Goal: Task Accomplishment & Management: Use online tool/utility

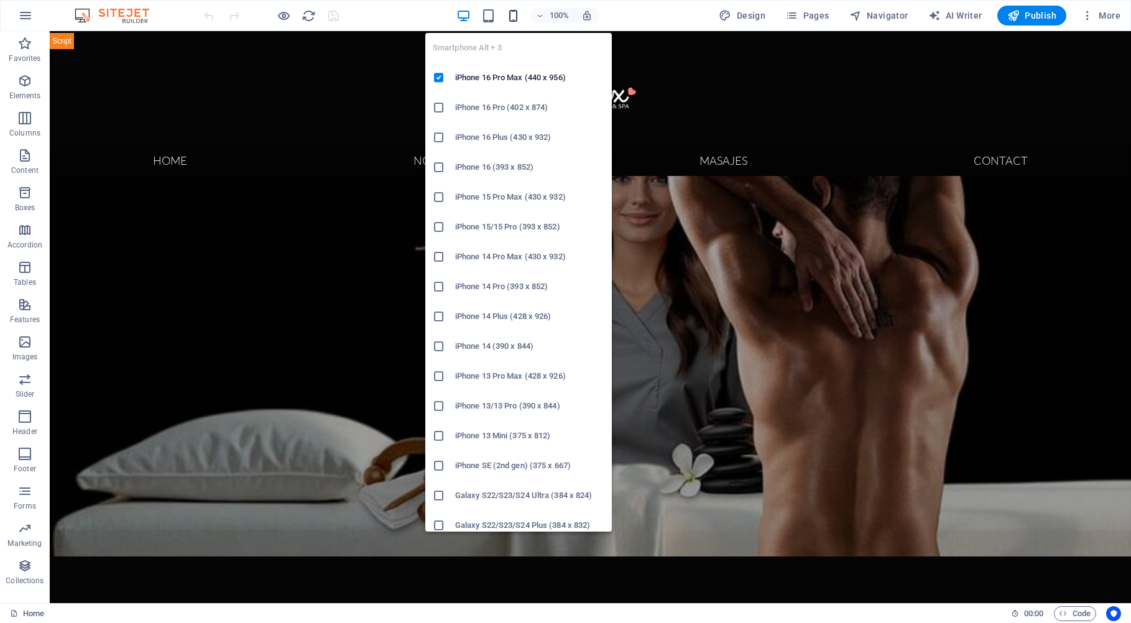
click at [516, 16] on icon "button" at bounding box center [513, 16] width 14 height 14
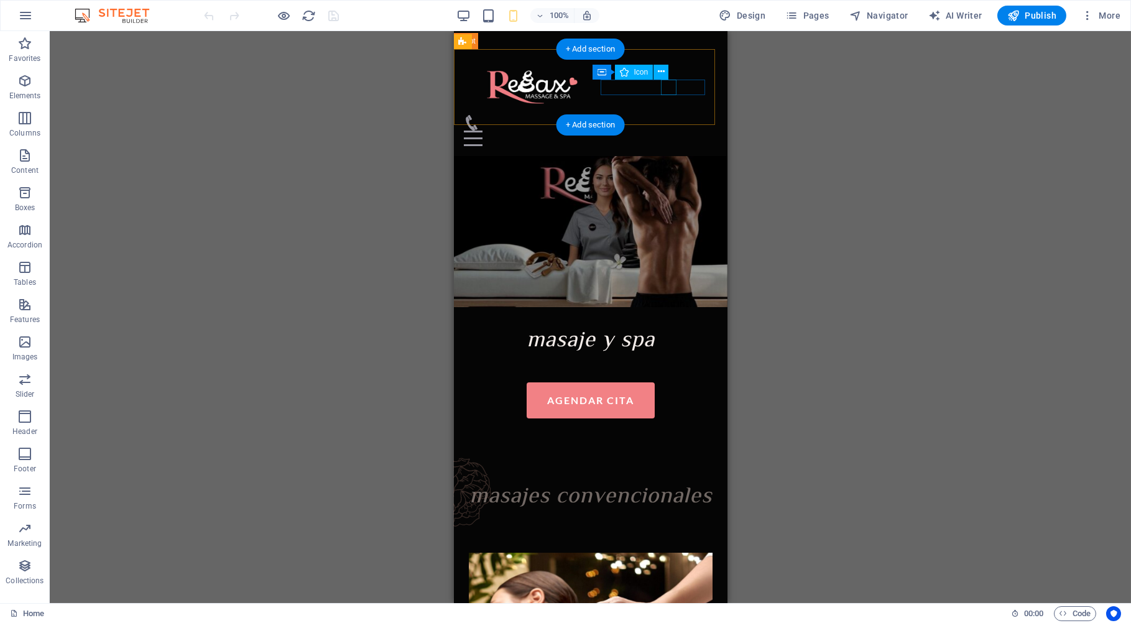
click at [667, 115] on figure at bounding box center [585, 123] width 244 height 16
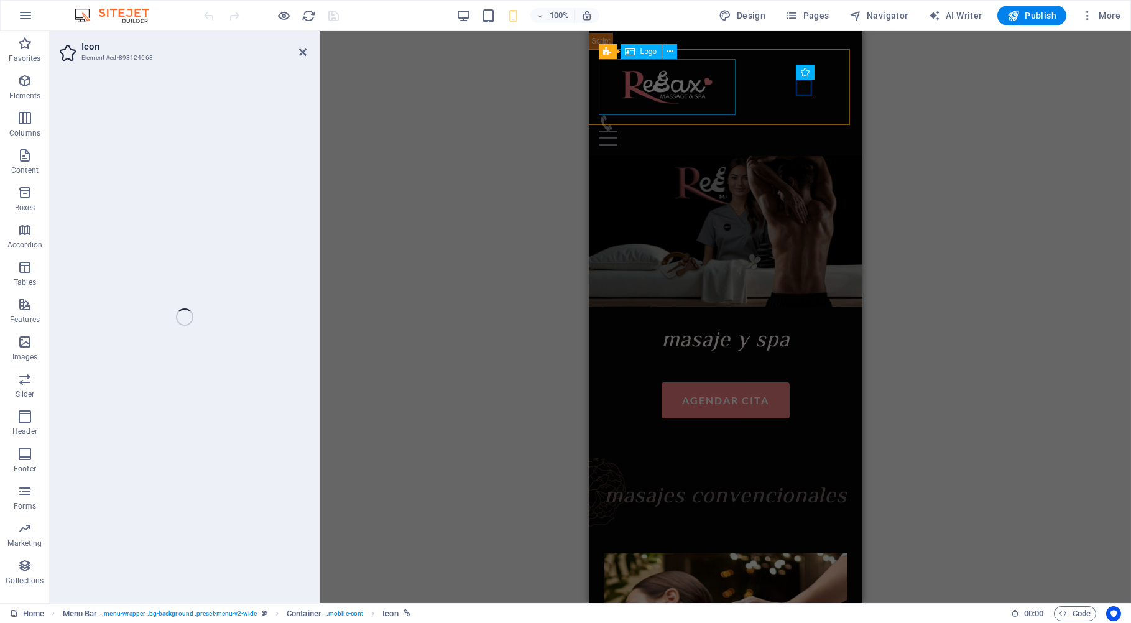
select select "xMidYMid"
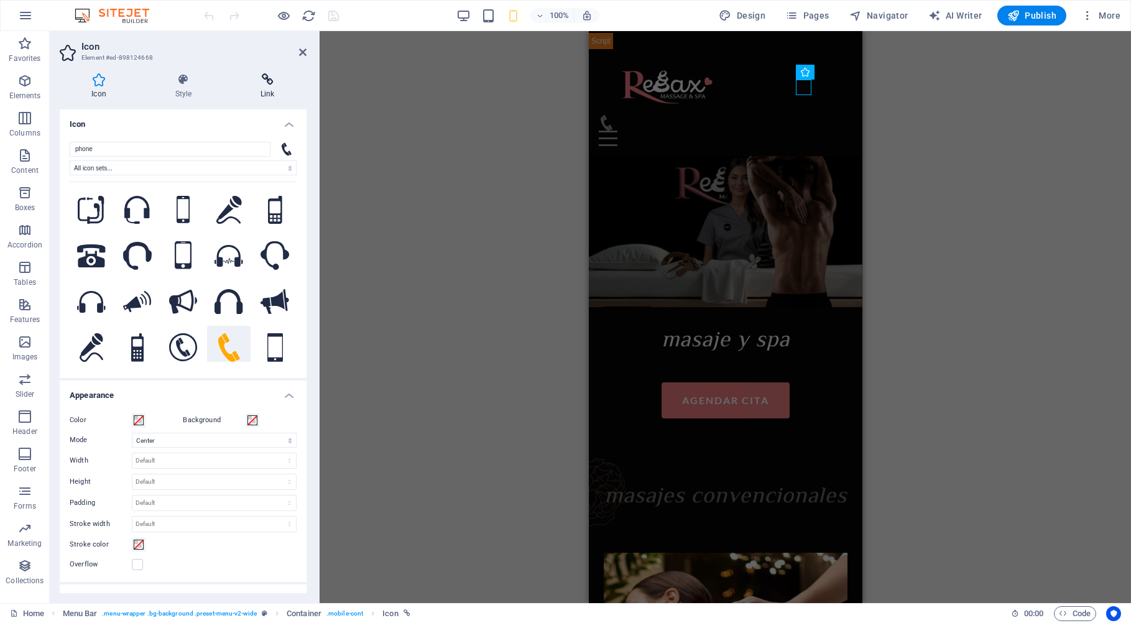
click at [272, 82] on icon at bounding box center [268, 79] width 78 height 12
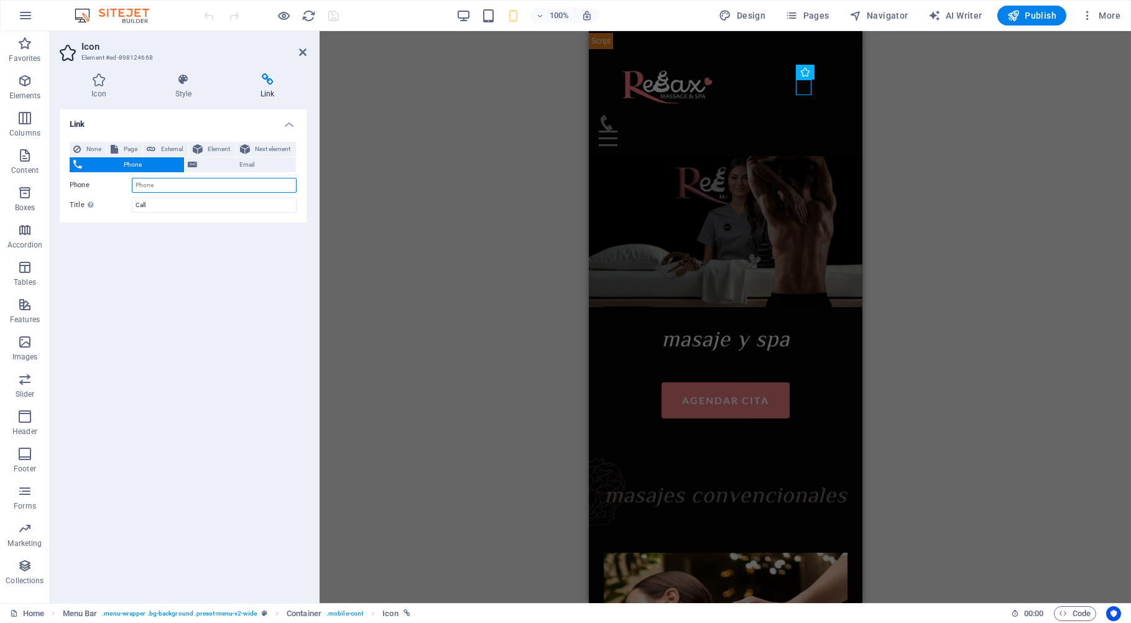
click at [171, 187] on input "Phone" at bounding box center [214, 185] width 165 height 15
click at [260, 184] on input "Phone" at bounding box center [214, 185] width 165 height 15
click at [251, 186] on input "Phone" at bounding box center [214, 185] width 165 height 15
paste input "5610479038"
type input "5610479038"
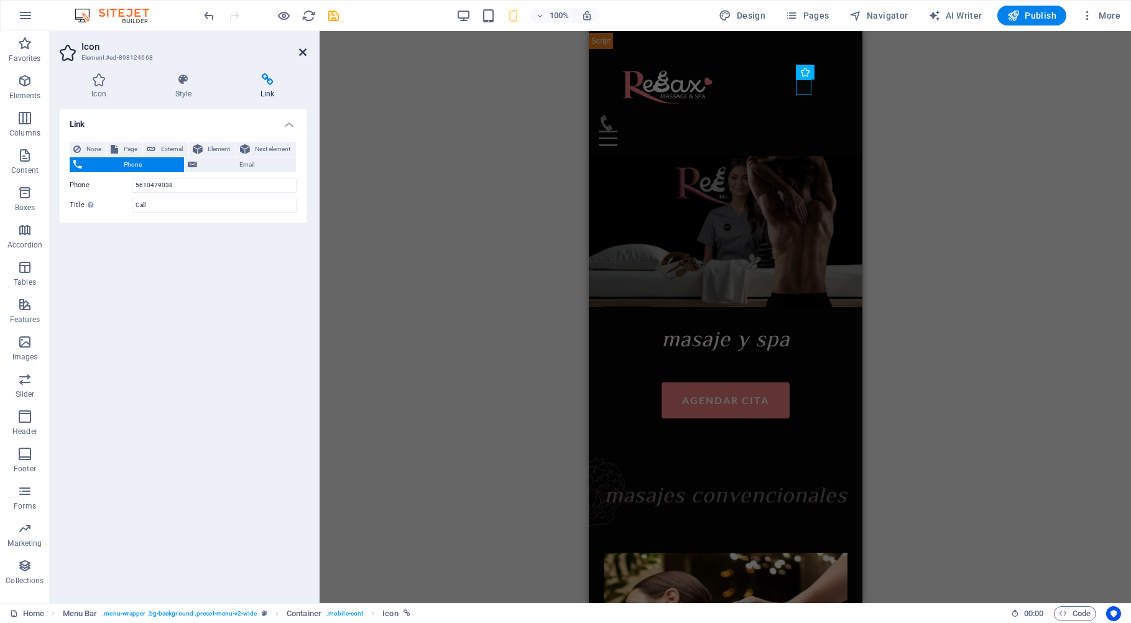
click at [300, 55] on icon at bounding box center [302, 52] width 7 height 10
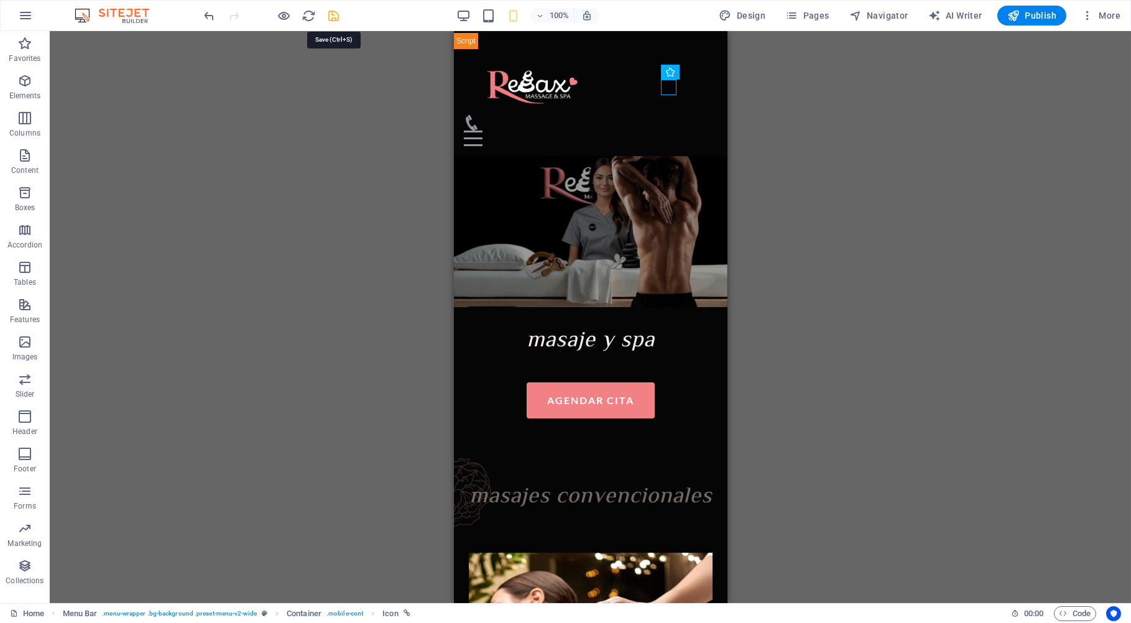
click at [338, 16] on icon "save" at bounding box center [334, 16] width 14 height 14
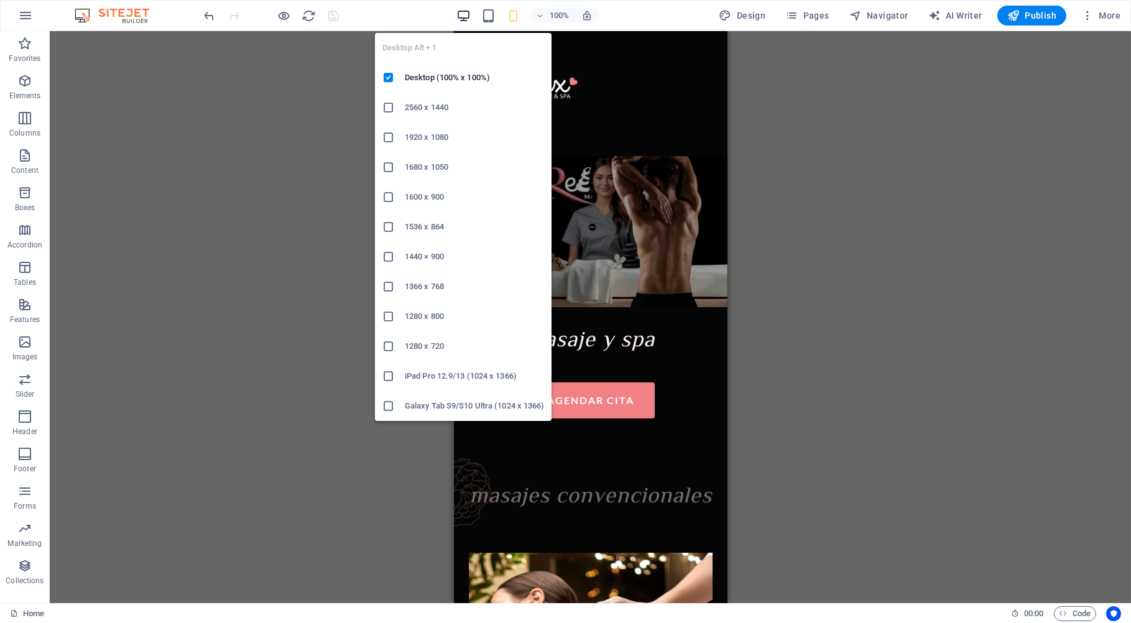
click at [468, 14] on icon "button" at bounding box center [463, 16] width 14 height 14
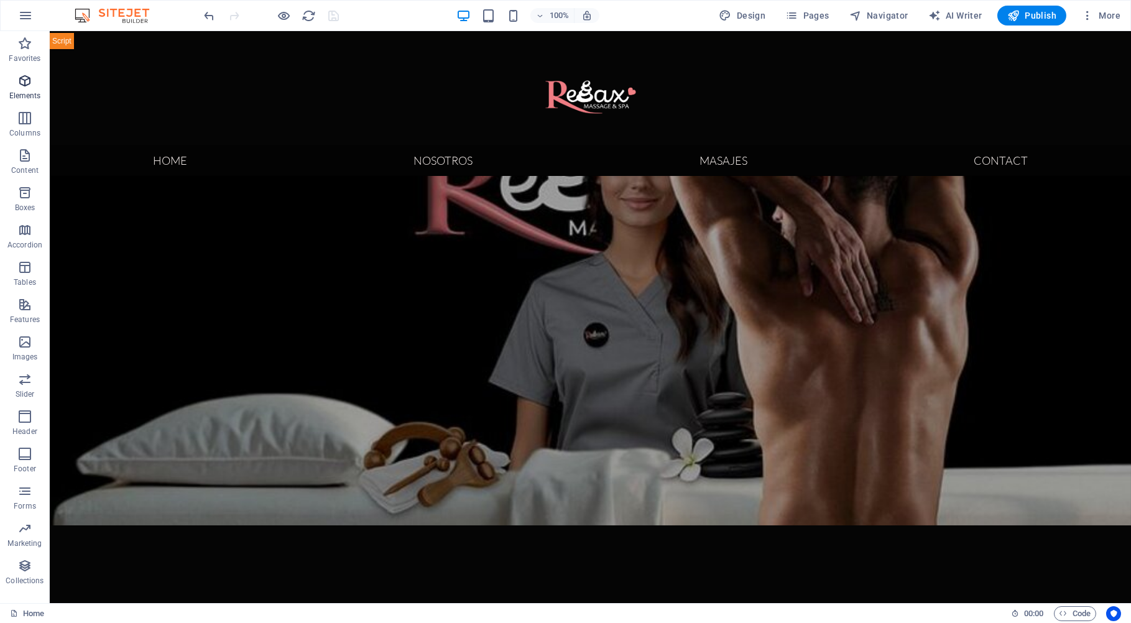
click at [25, 93] on p "Elements" at bounding box center [25, 96] width 32 height 10
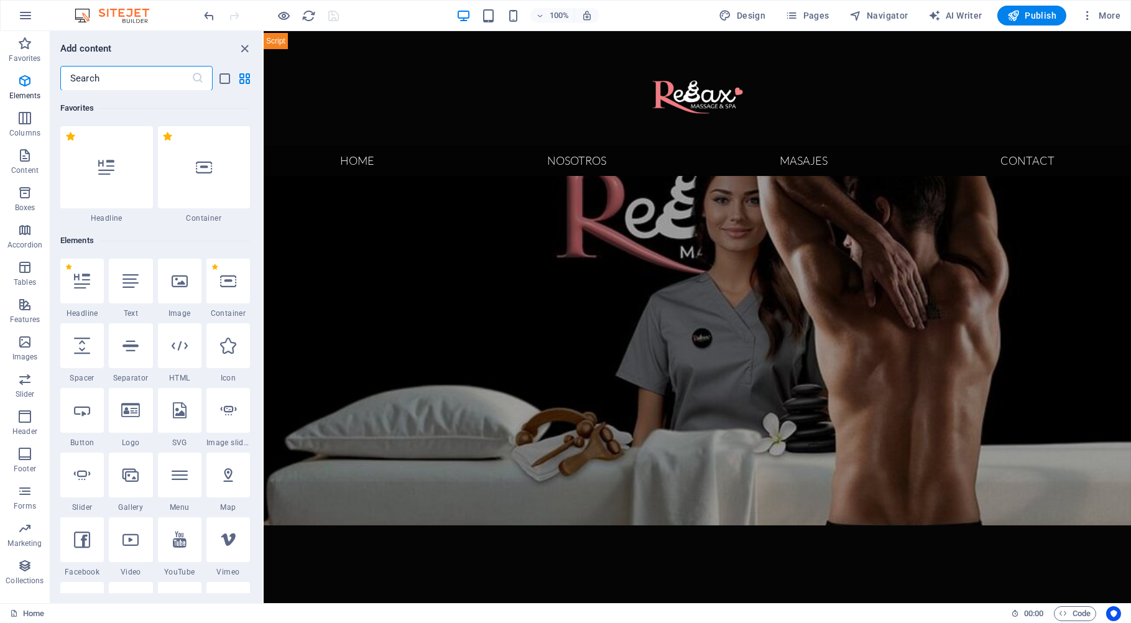
scroll to position [132, 0]
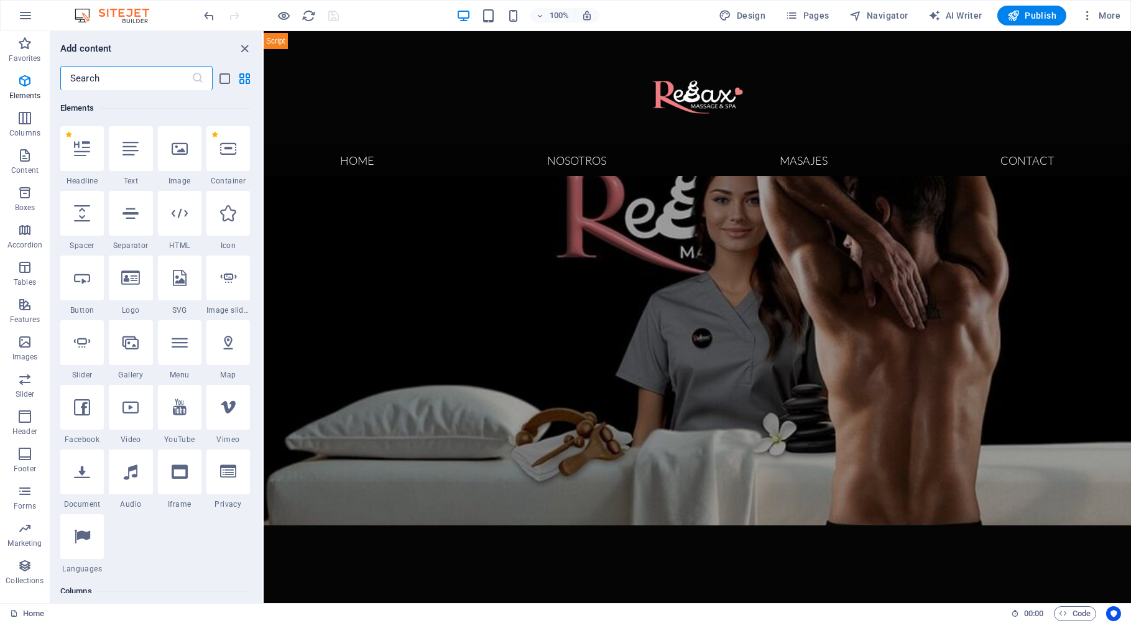
click at [114, 78] on input "text" at bounding box center [125, 78] width 131 height 25
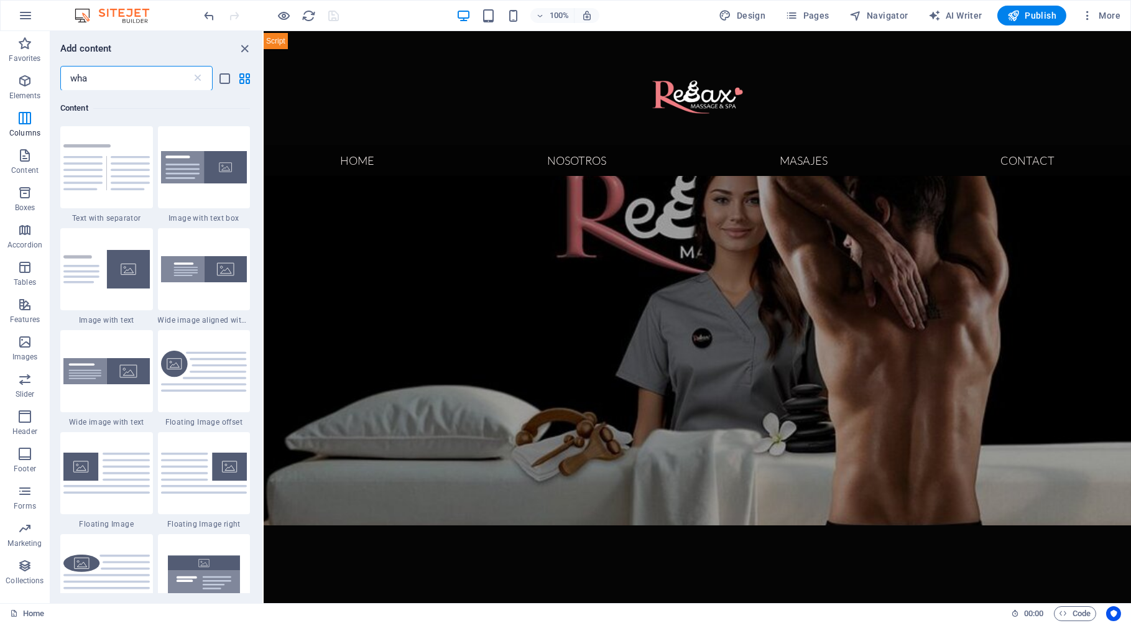
scroll to position [0, 0]
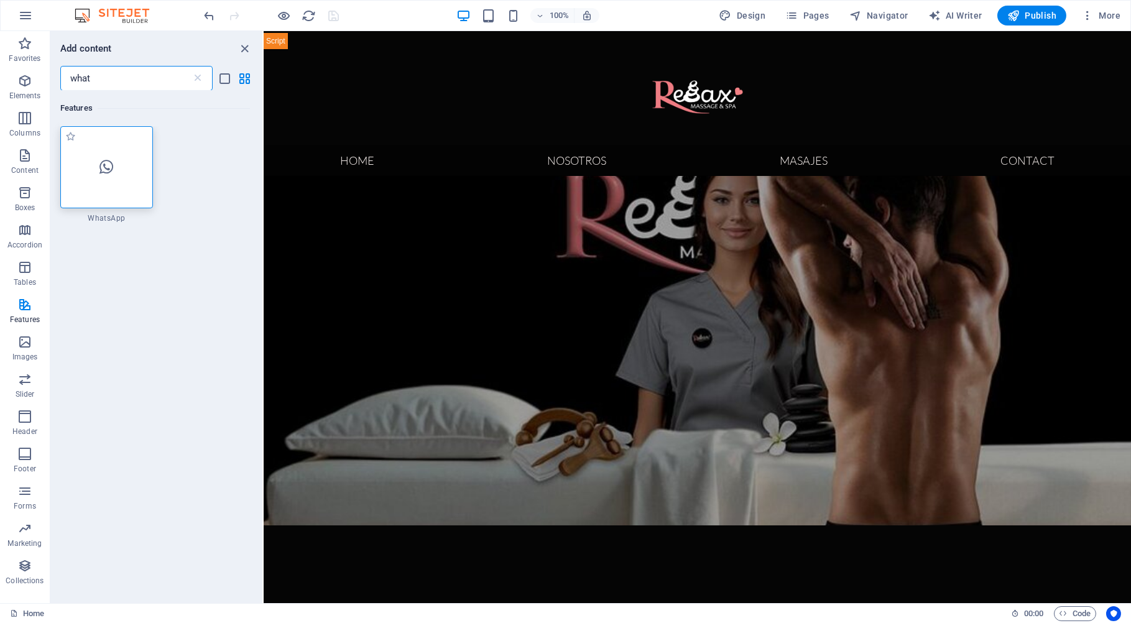
type input "what"
click at [111, 179] on div at bounding box center [106, 167] width 93 height 82
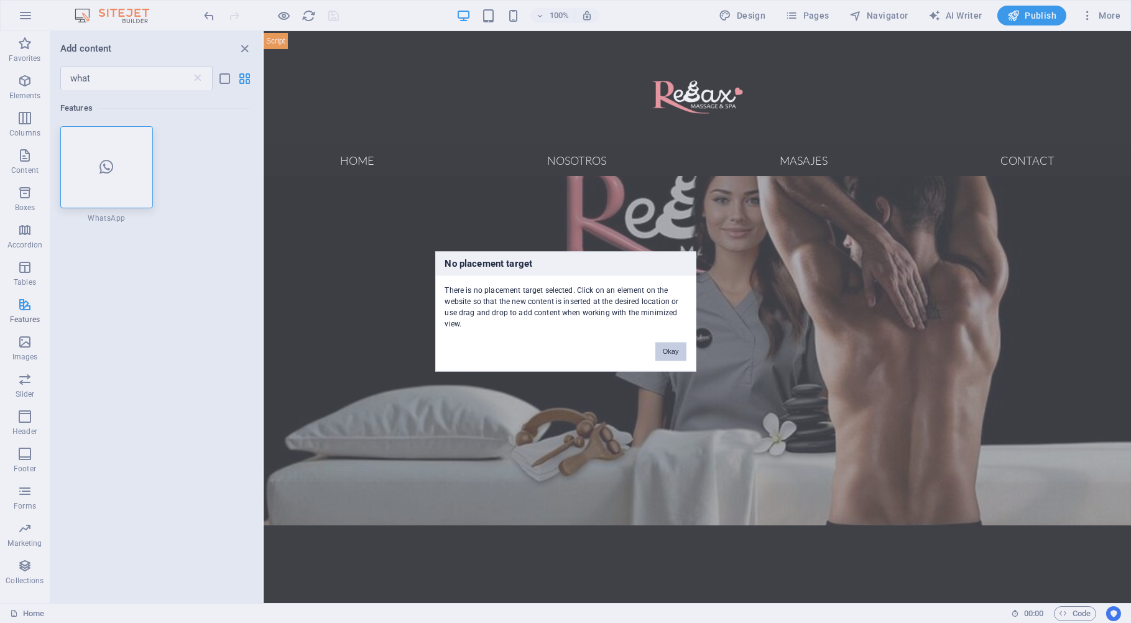
click at [667, 351] on button "Okay" at bounding box center [670, 352] width 31 height 19
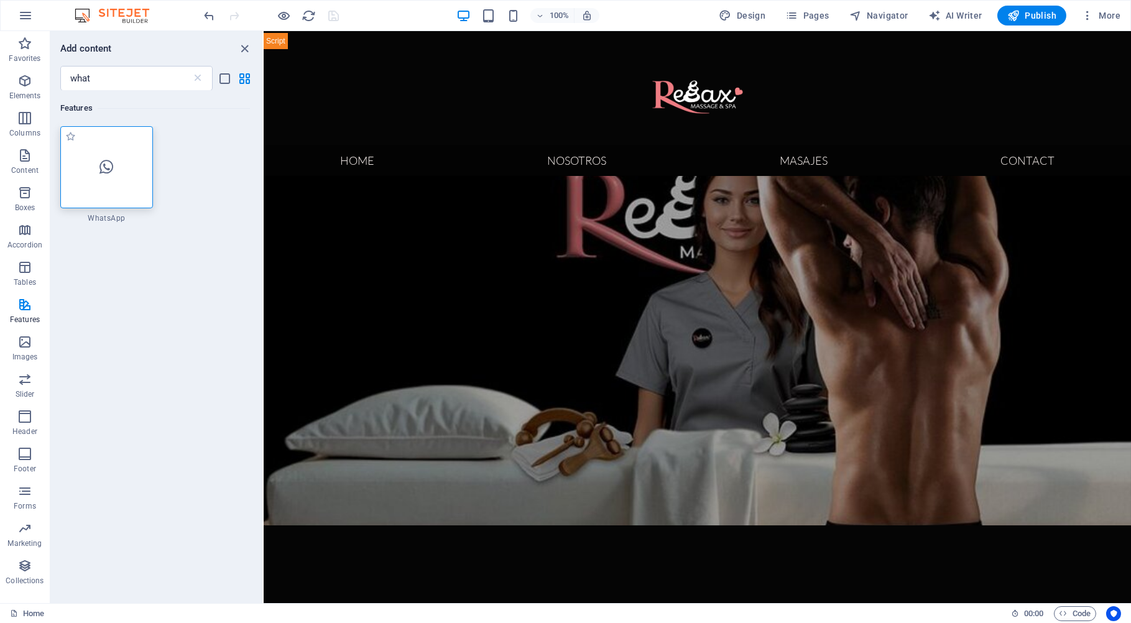
click at [112, 184] on div at bounding box center [106, 167] width 93 height 82
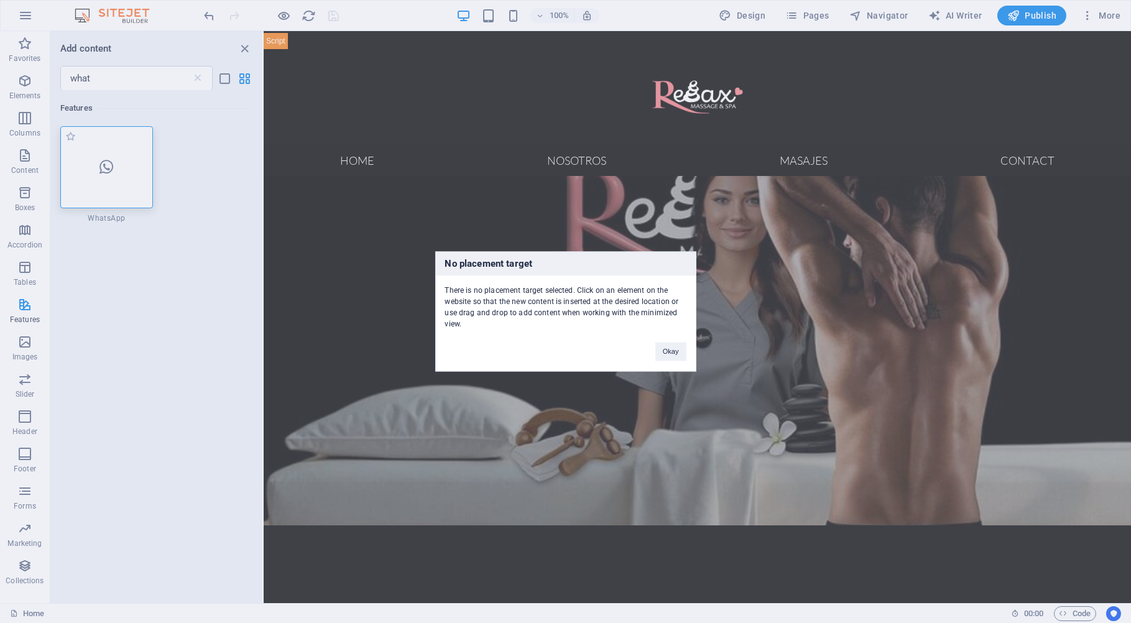
click at [112, 184] on div "No placement target There is no placement target selected. Click on an element …" at bounding box center [565, 311] width 1131 height 623
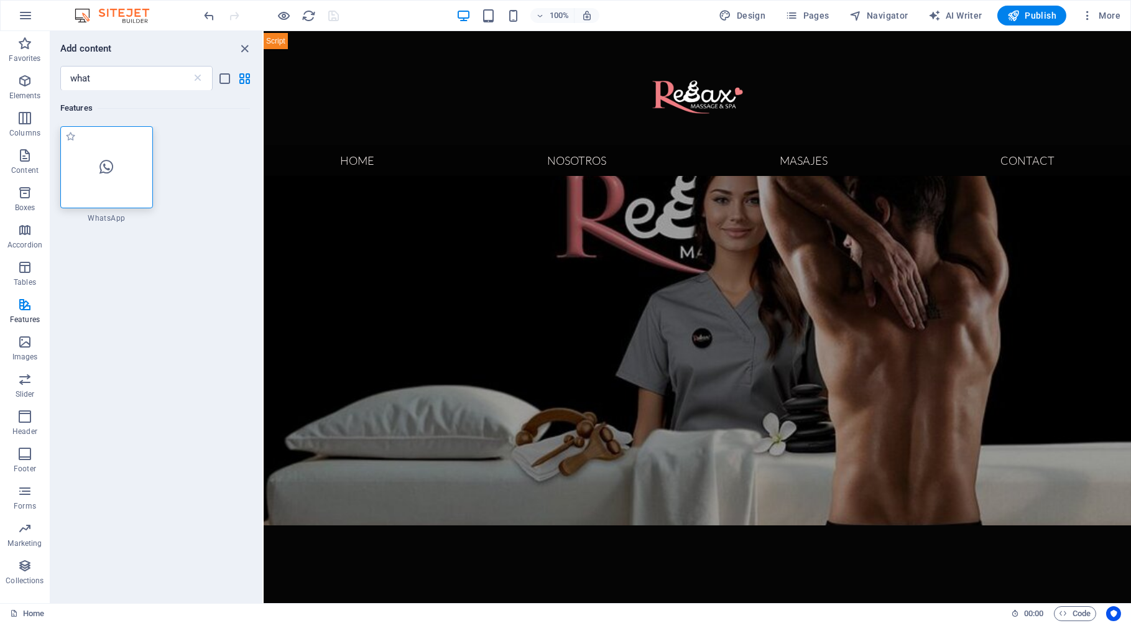
click at [112, 184] on div at bounding box center [106, 167] width 93 height 82
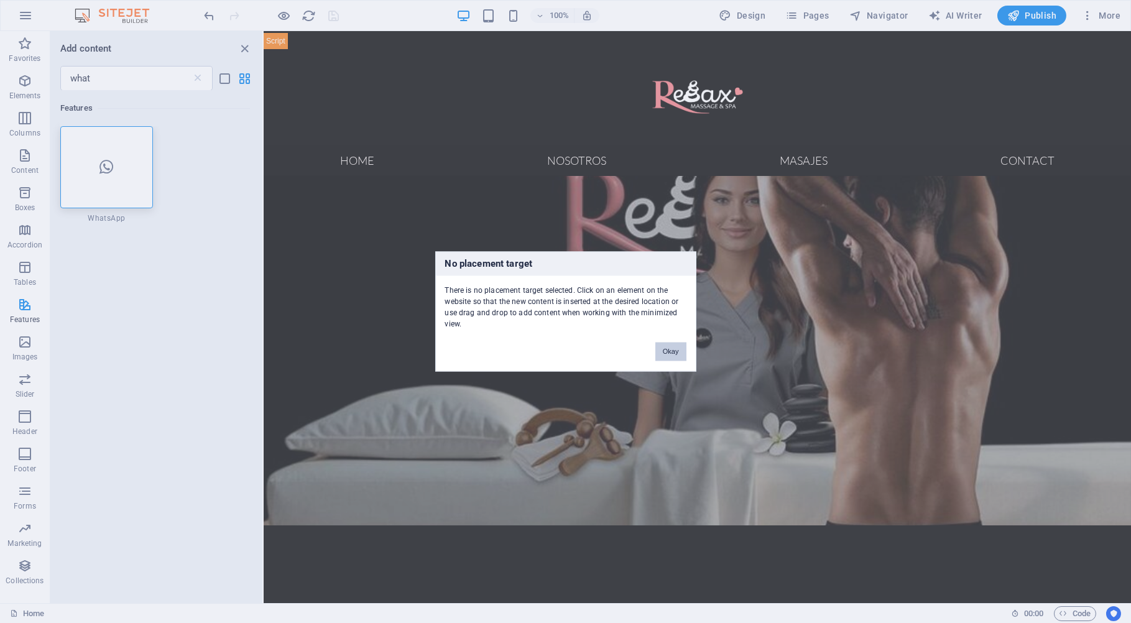
click at [672, 349] on button "Okay" at bounding box center [670, 352] width 31 height 19
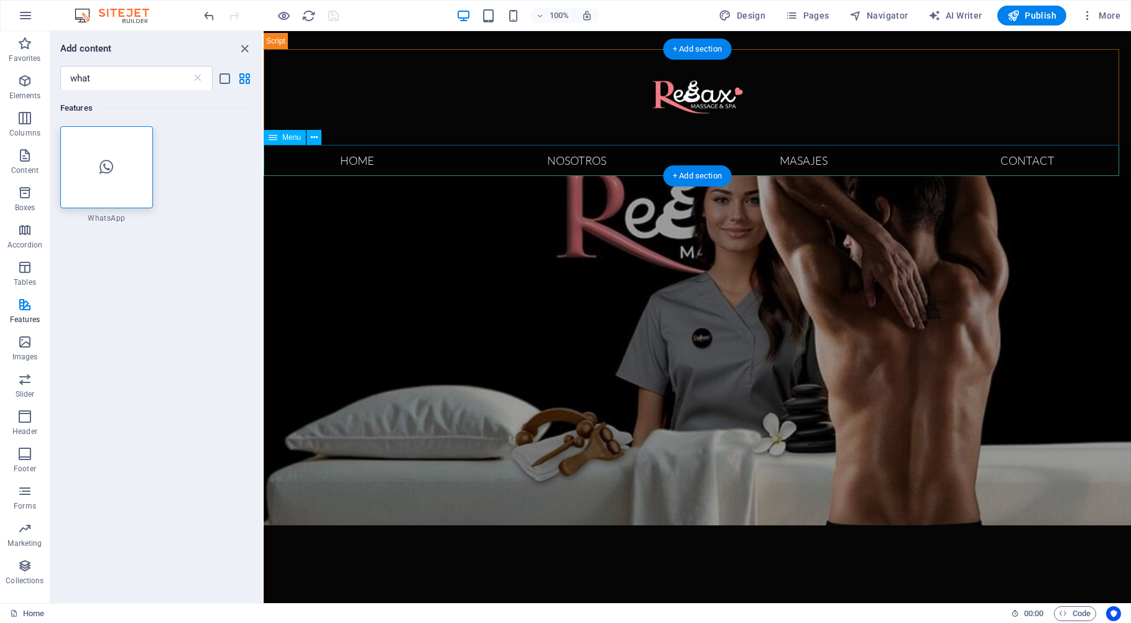
click at [435, 157] on nav "Home nosotros masajes Contact" at bounding box center [696, 160] width 867 height 31
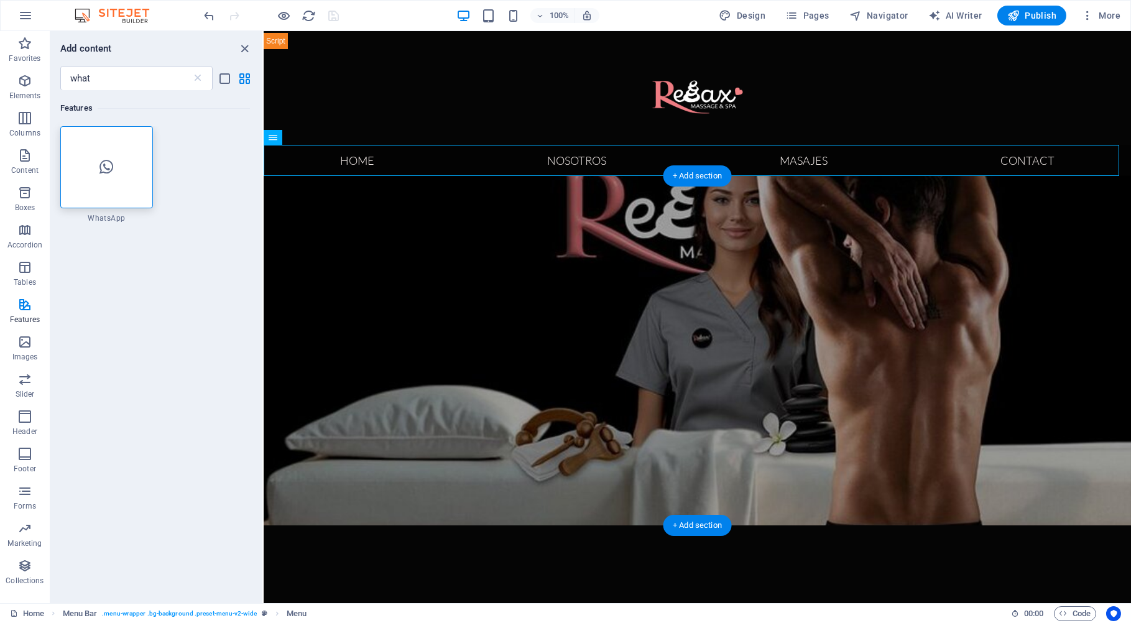
click at [414, 213] on figure at bounding box center [696, 350] width 867 height 349
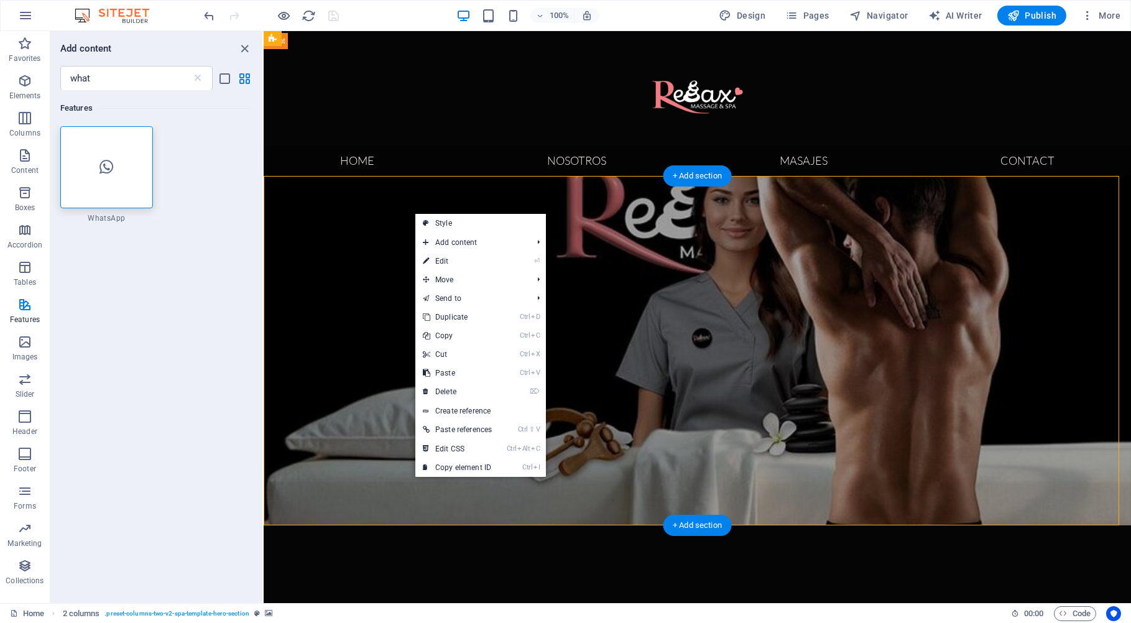
click at [386, 213] on figure at bounding box center [696, 350] width 867 height 349
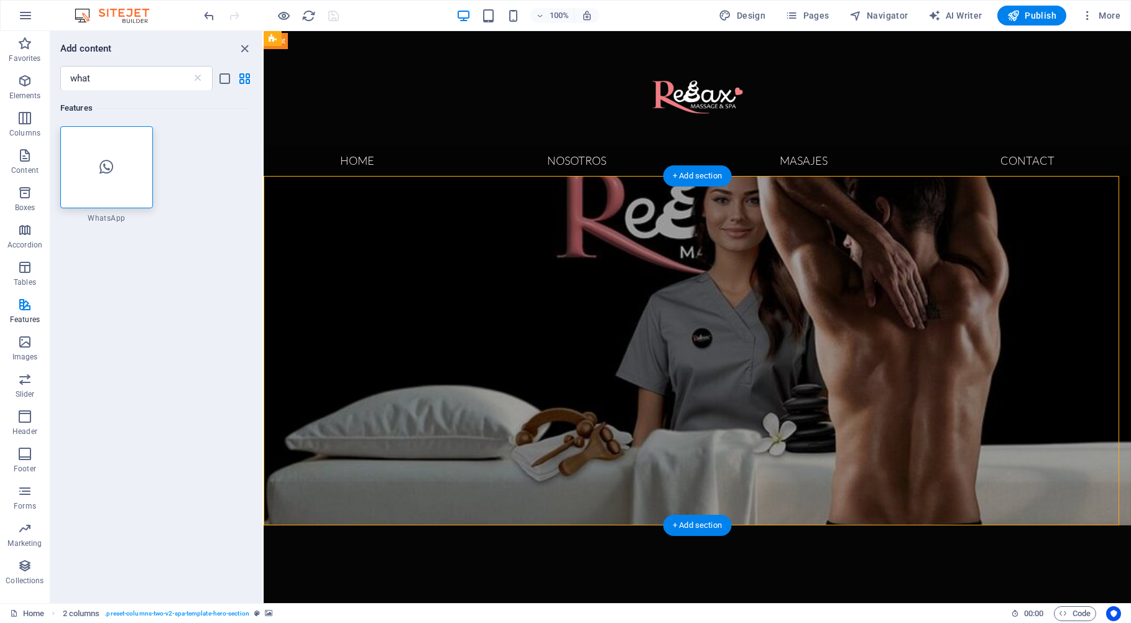
click at [386, 213] on figure at bounding box center [696, 350] width 867 height 349
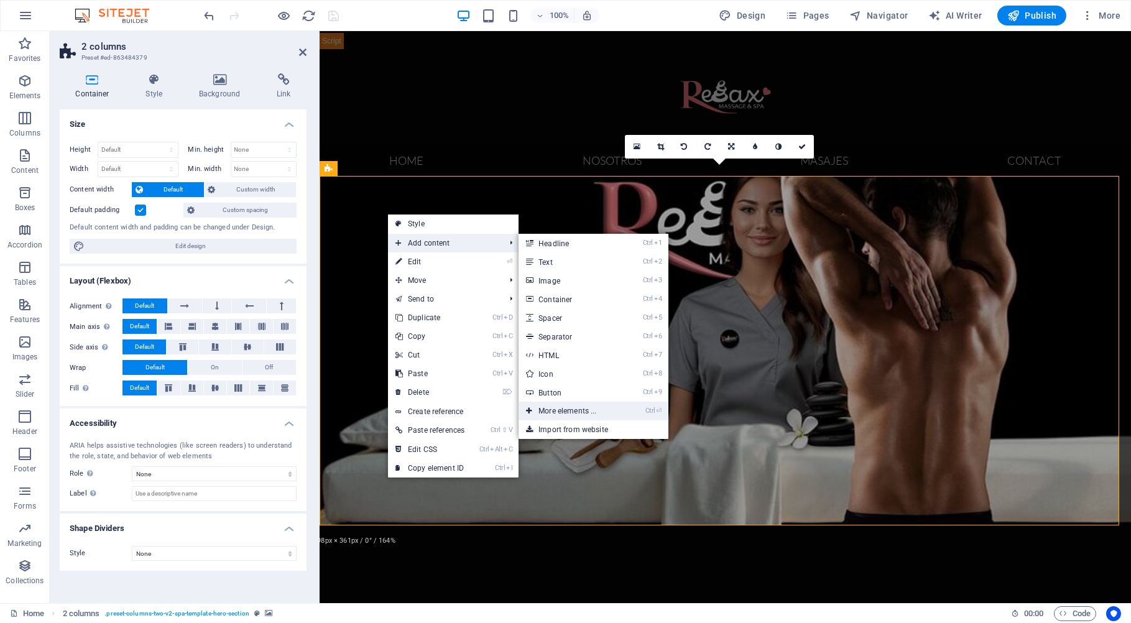
click at [556, 410] on link "Ctrl ⏎ More elements ..." at bounding box center [570, 411] width 103 height 19
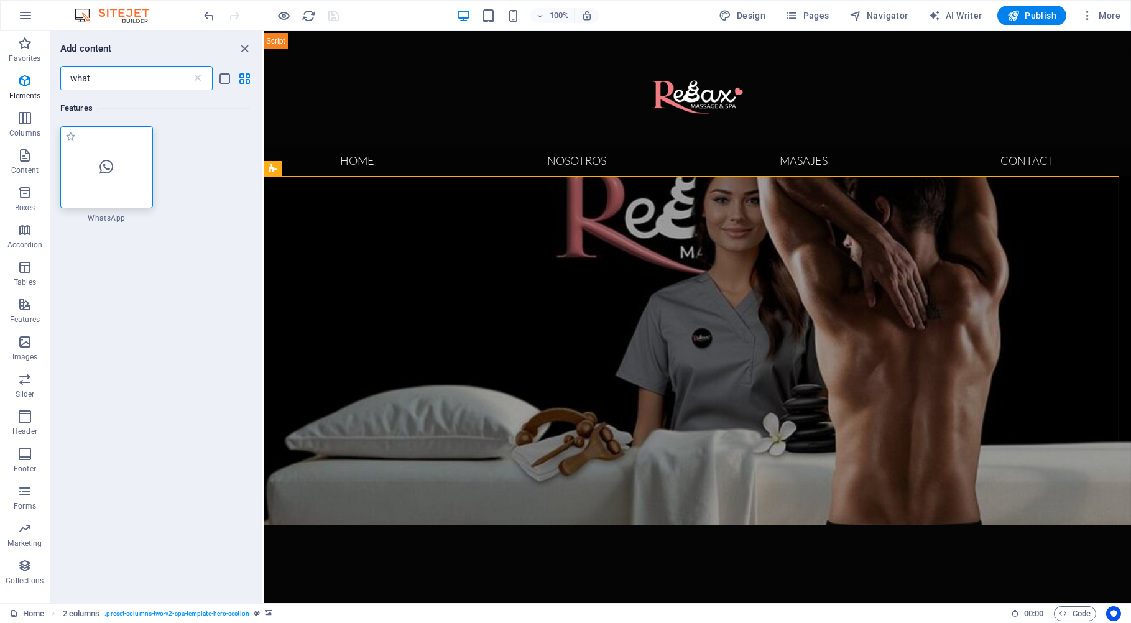
click at [100, 167] on icon at bounding box center [106, 167] width 14 height 16
click at [264, 167] on div "Drag here to replace the existing content. Press “Ctrl” if you want to create a…" at bounding box center [697, 317] width 867 height 572
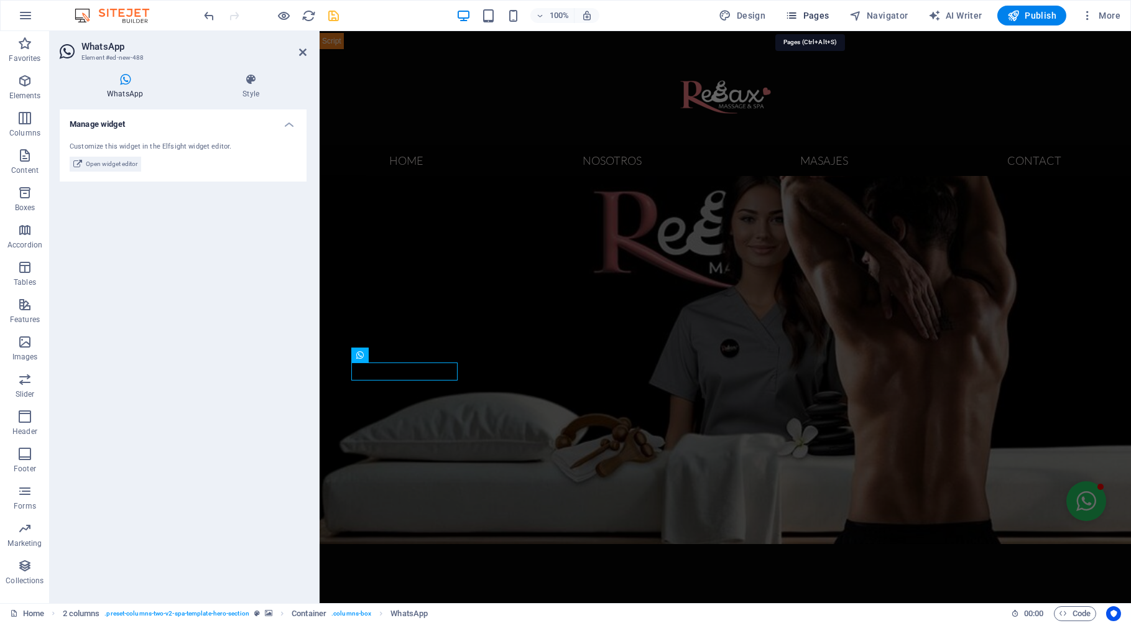
click at [818, 14] on span "Pages" at bounding box center [807, 15] width 44 height 12
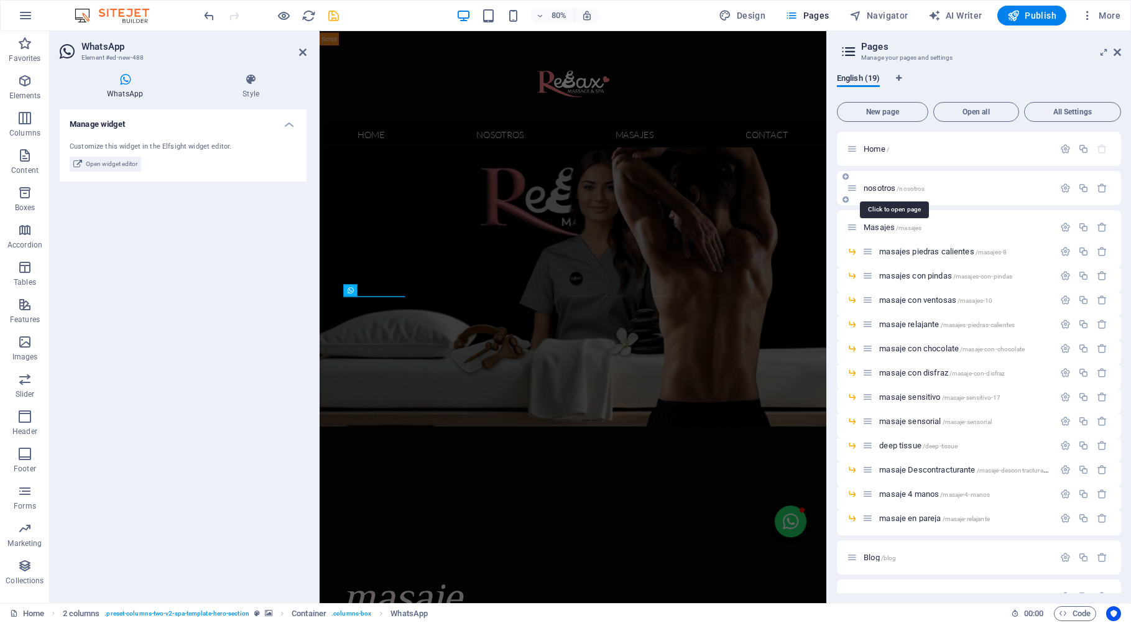
click at [890, 188] on span "nosotros /nosotros" at bounding box center [894, 187] width 61 height 9
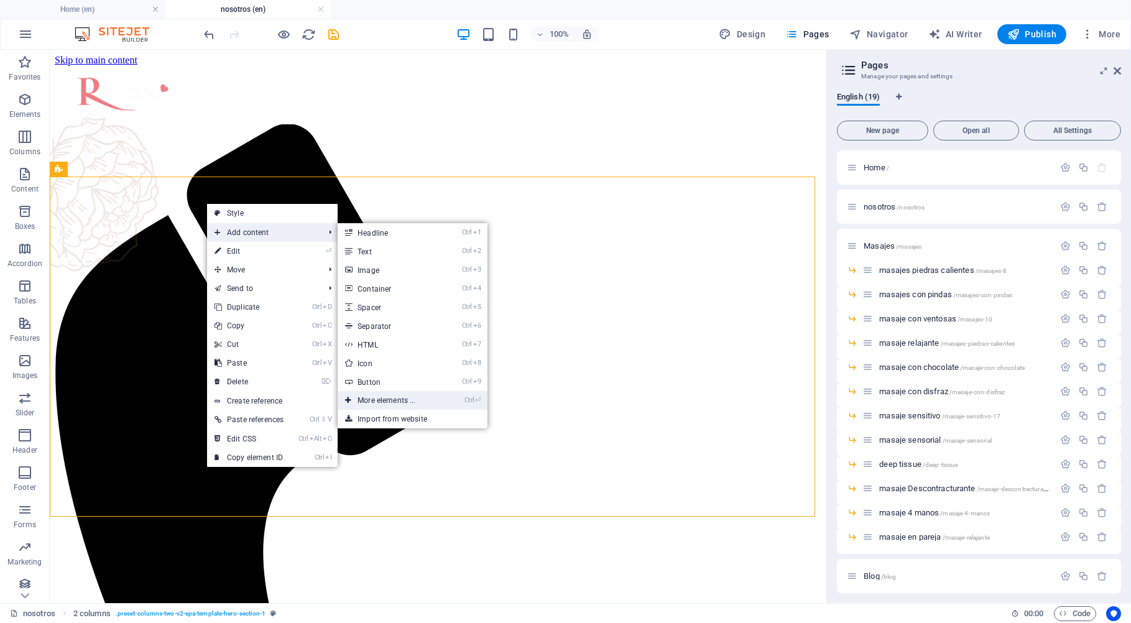
click at [387, 401] on link "Ctrl ⏎ More elements ..." at bounding box center [389, 400] width 103 height 19
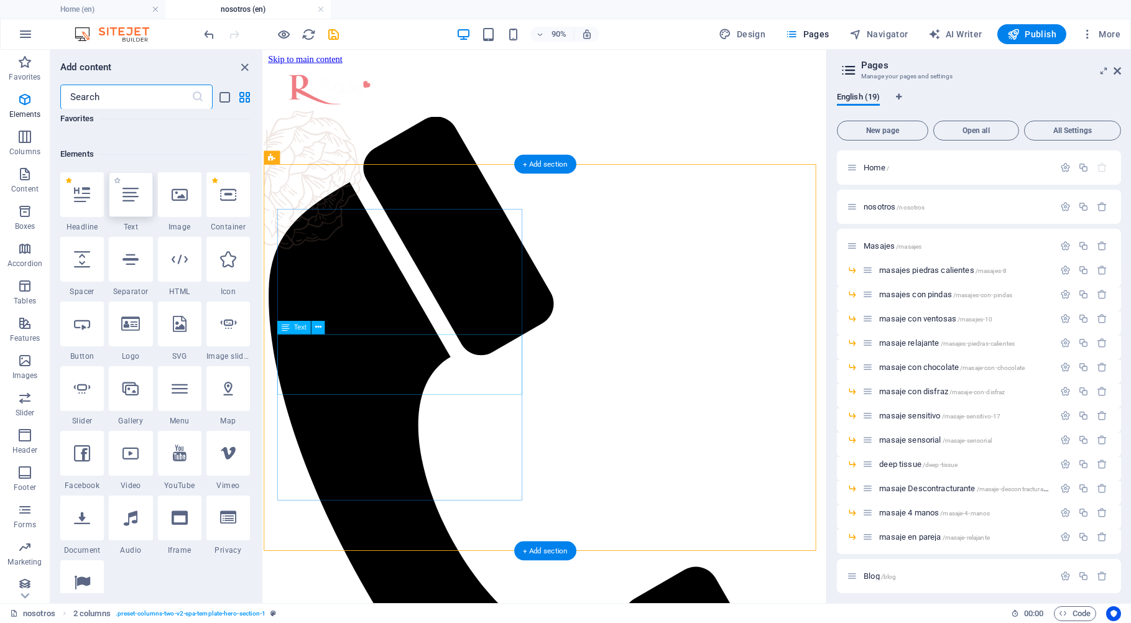
scroll to position [132, 0]
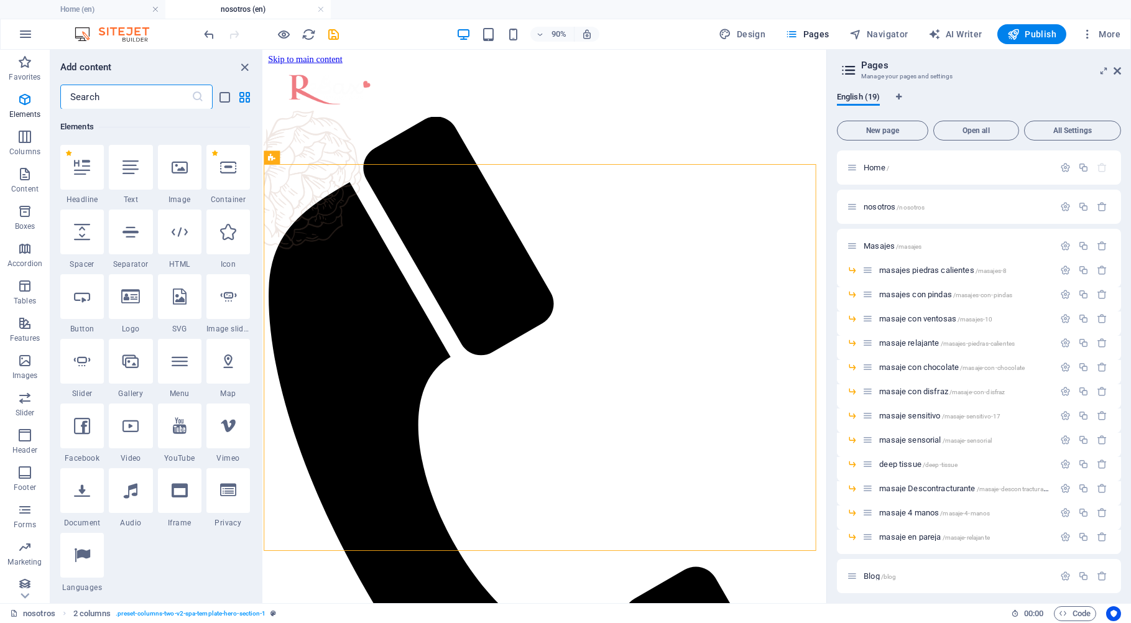
click at [129, 95] on input "text" at bounding box center [125, 97] width 131 height 25
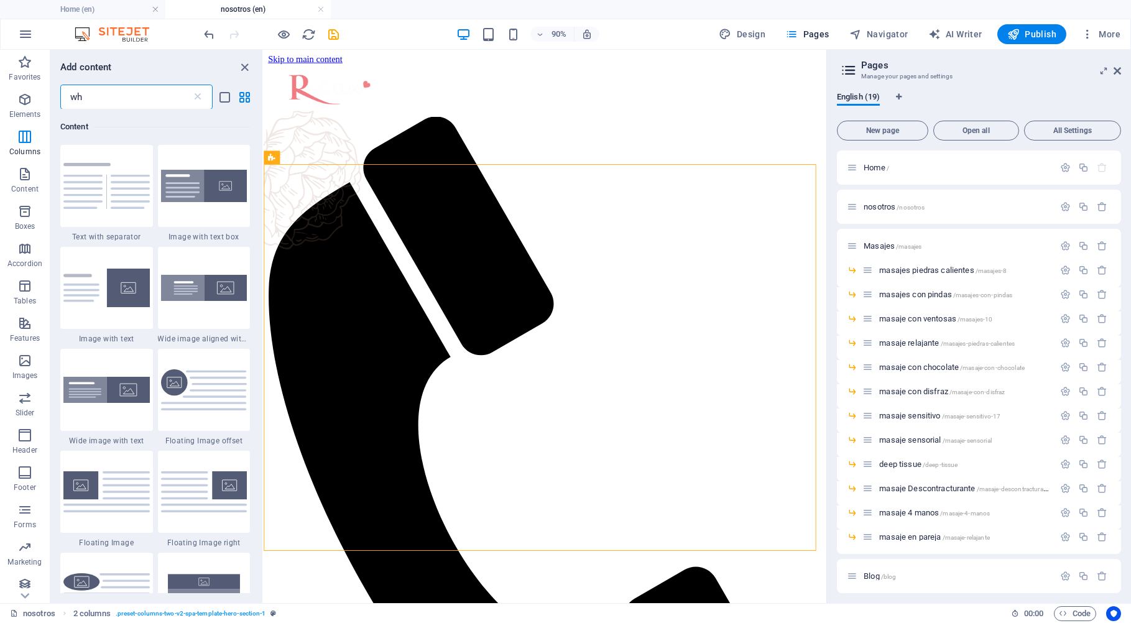
scroll to position [0, 0]
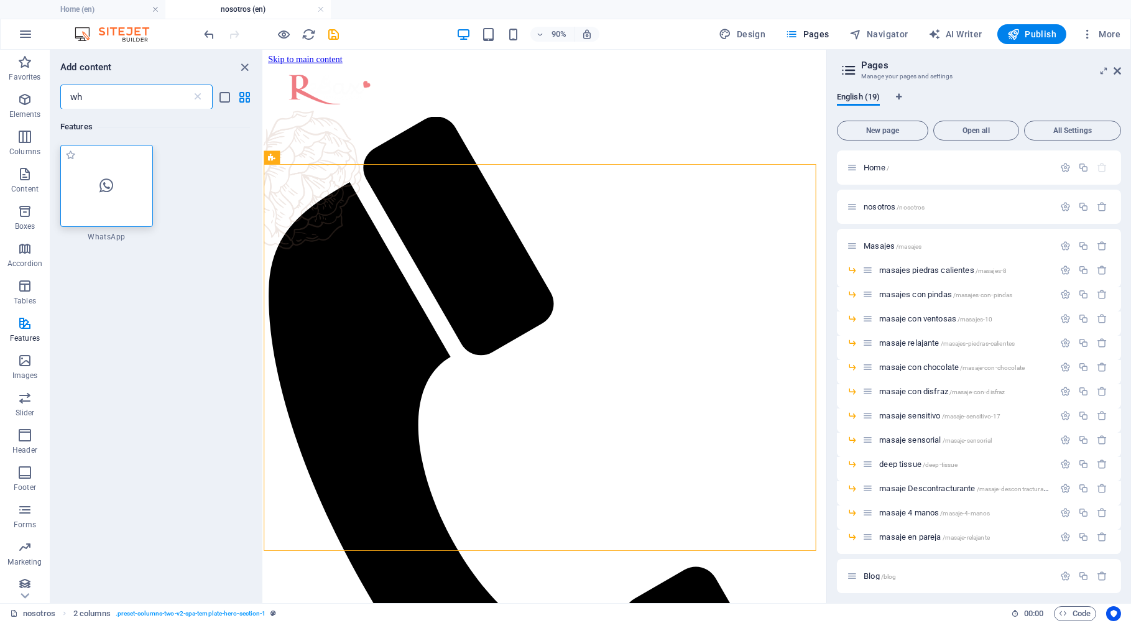
type input "wh"
click at [105, 204] on div at bounding box center [106, 186] width 93 height 82
click at [264, 204] on div "Drag here to replace the existing content. Press “Ctrl” if you want to create a…" at bounding box center [545, 326] width 563 height 553
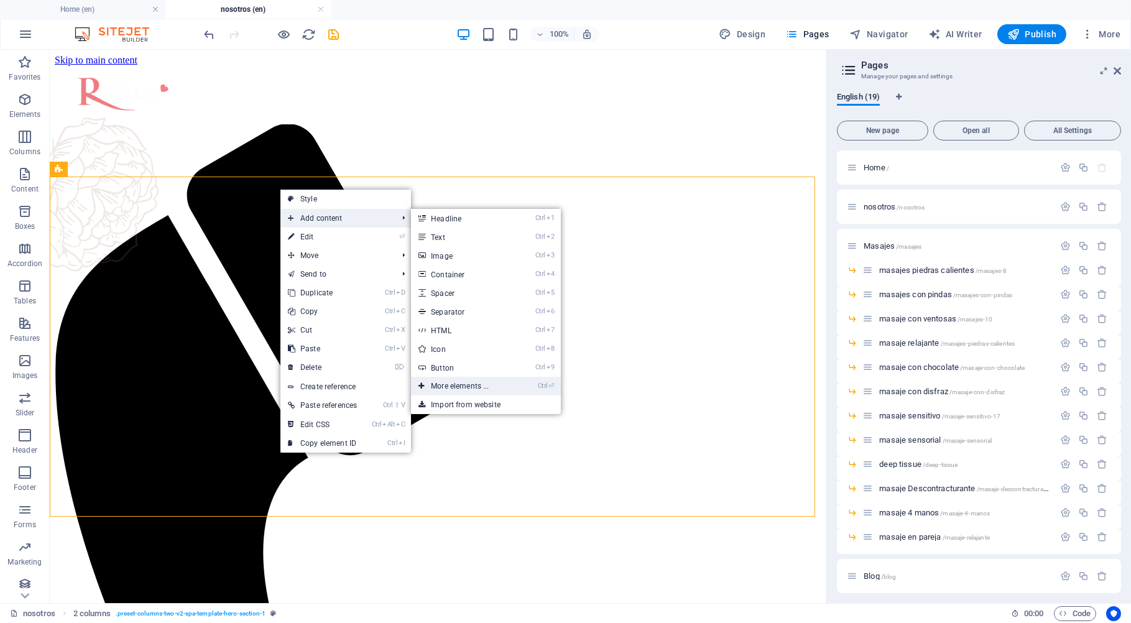
click at [457, 385] on link "Ctrl ⏎ More elements ..." at bounding box center [462, 386] width 103 height 19
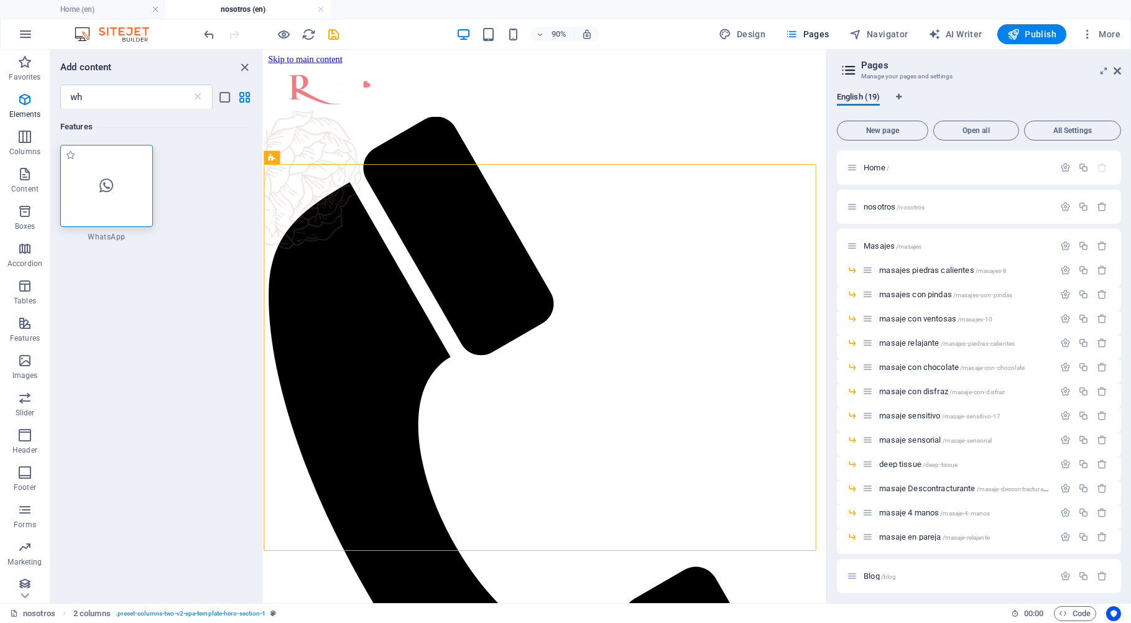
click at [124, 188] on div at bounding box center [106, 186] width 93 height 82
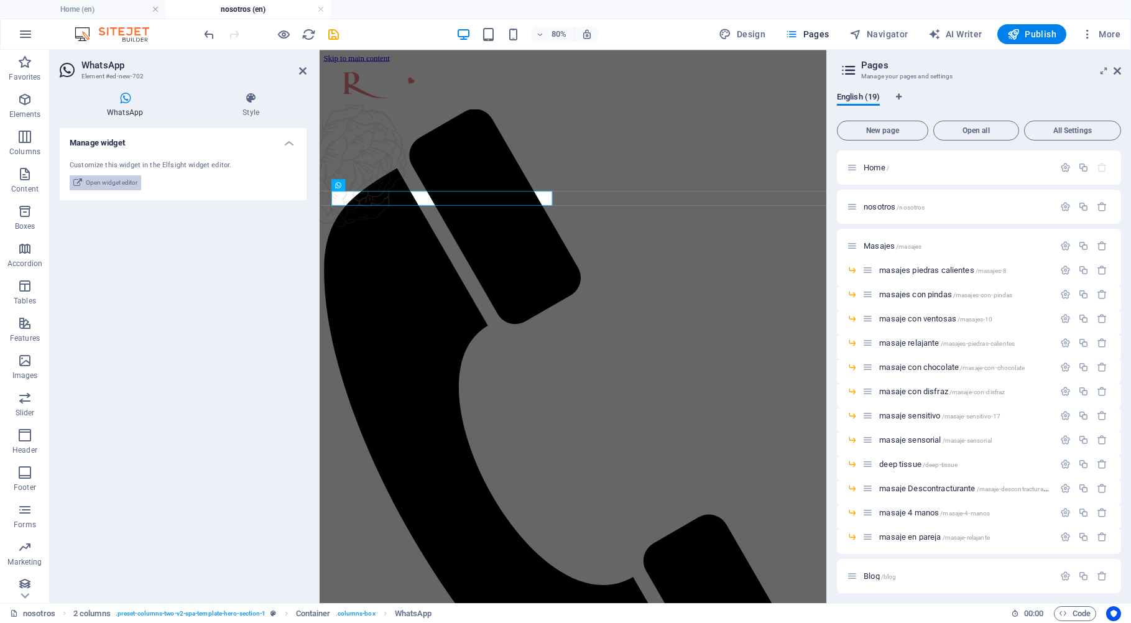
click at [116, 178] on span "Open widget editor" at bounding box center [112, 182] width 52 height 15
click at [979, 60] on h2 "Pages" at bounding box center [991, 65] width 260 height 11
click at [291, 143] on h4 "Manage widget" at bounding box center [183, 139] width 247 height 22
click at [291, 143] on h4 "Manage widget" at bounding box center [183, 143] width 247 height 30
click at [76, 184] on icon at bounding box center [77, 182] width 9 height 15
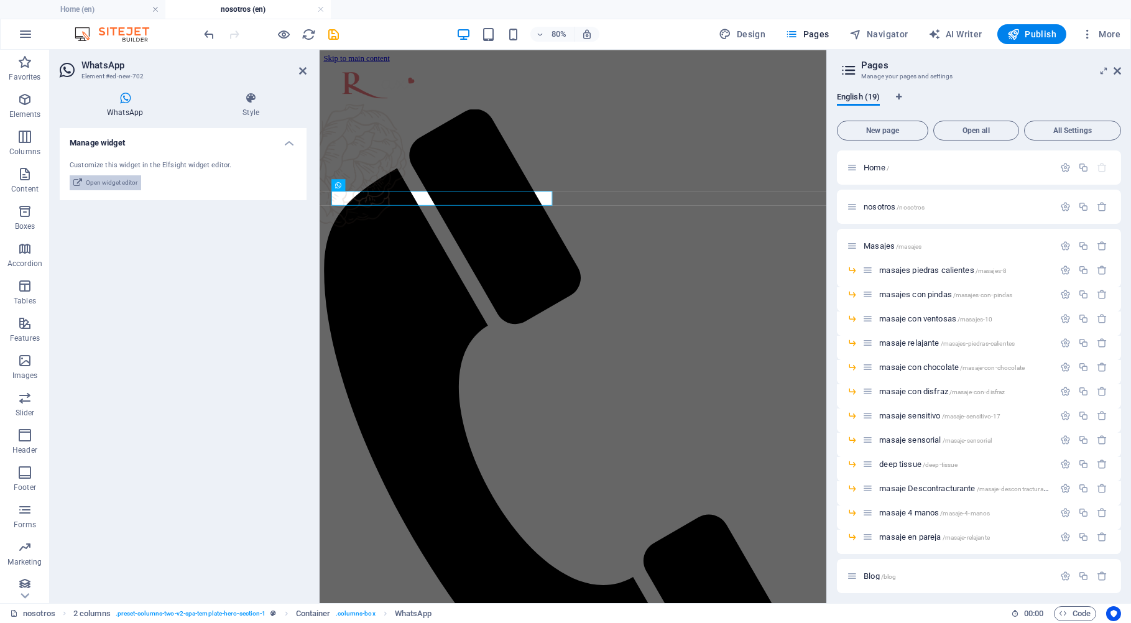
click at [76, 184] on icon at bounding box center [77, 182] width 9 height 15
click at [101, 184] on span "Open widget editor" at bounding box center [112, 182] width 52 height 15
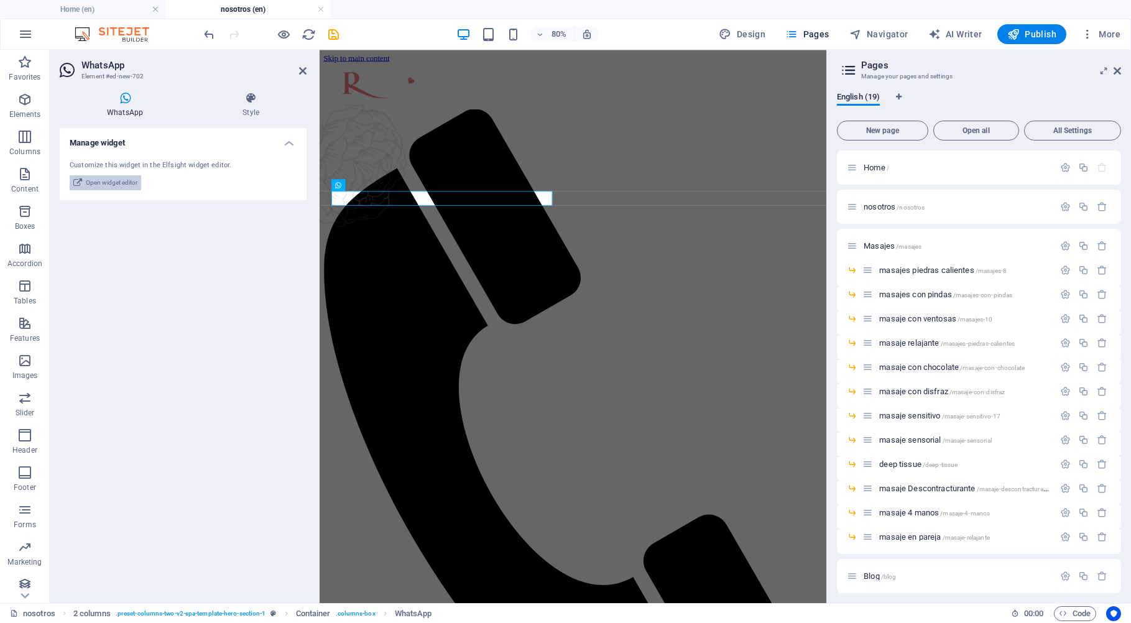
click at [101, 184] on span "Open widget editor" at bounding box center [112, 182] width 52 height 15
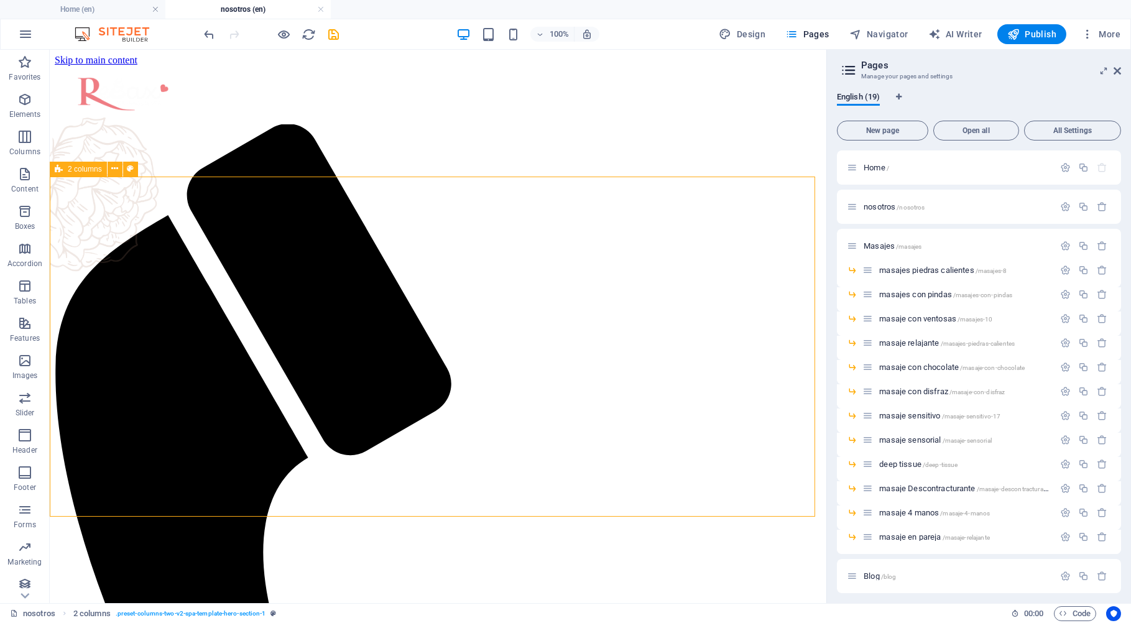
click at [89, 172] on span "2 columns" at bounding box center [85, 168] width 34 height 7
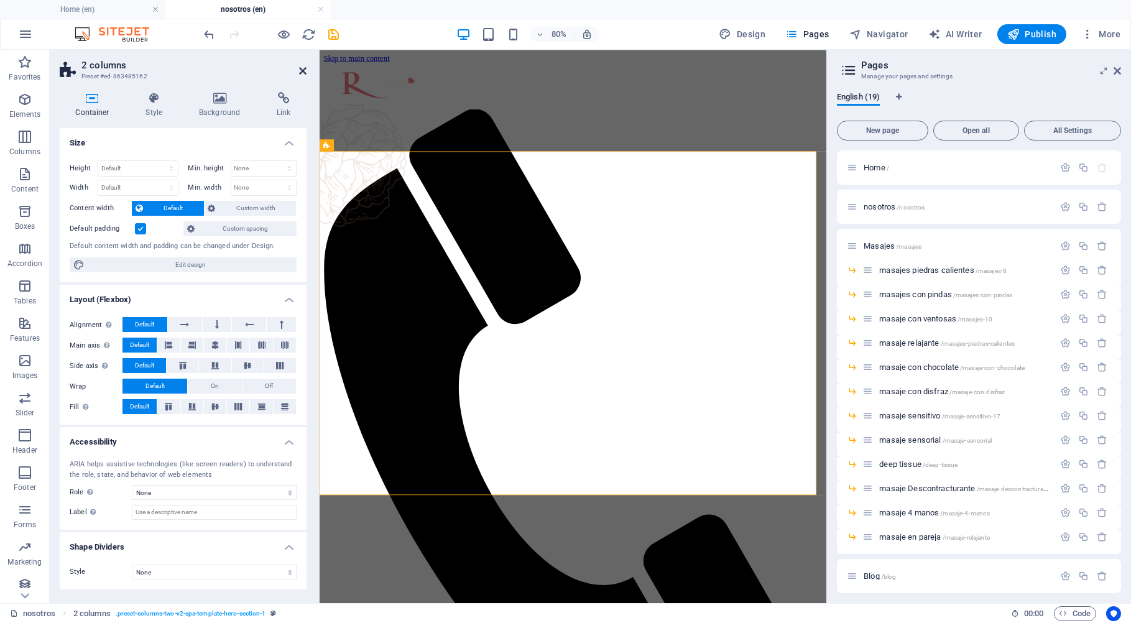
click at [305, 73] on icon at bounding box center [302, 71] width 7 height 10
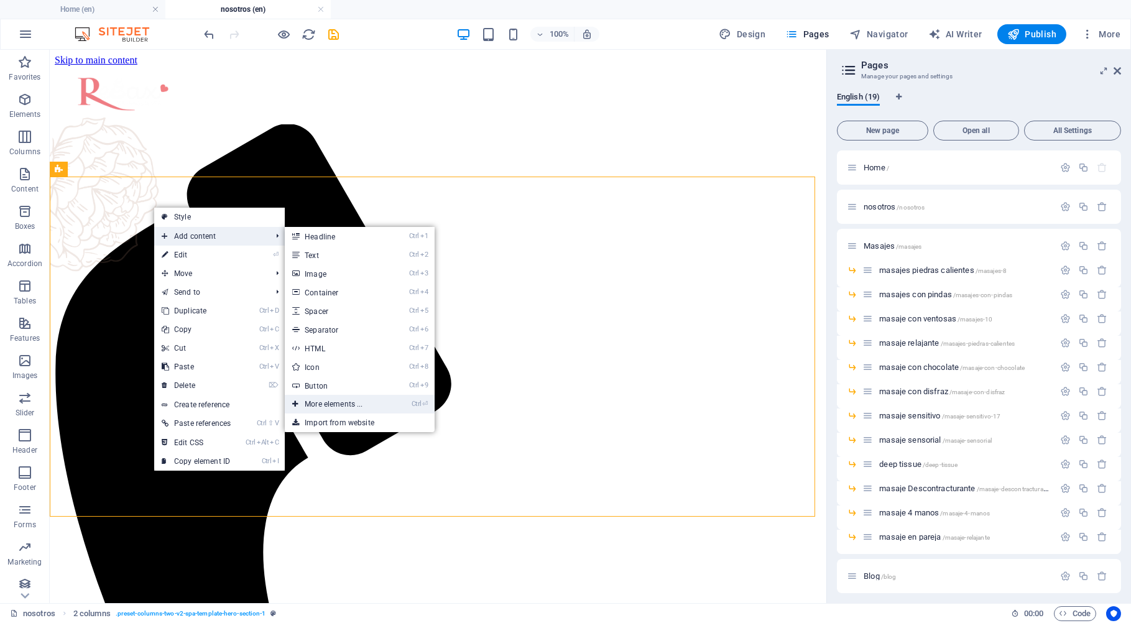
click at [324, 401] on link "Ctrl ⏎ More elements ..." at bounding box center [336, 404] width 103 height 19
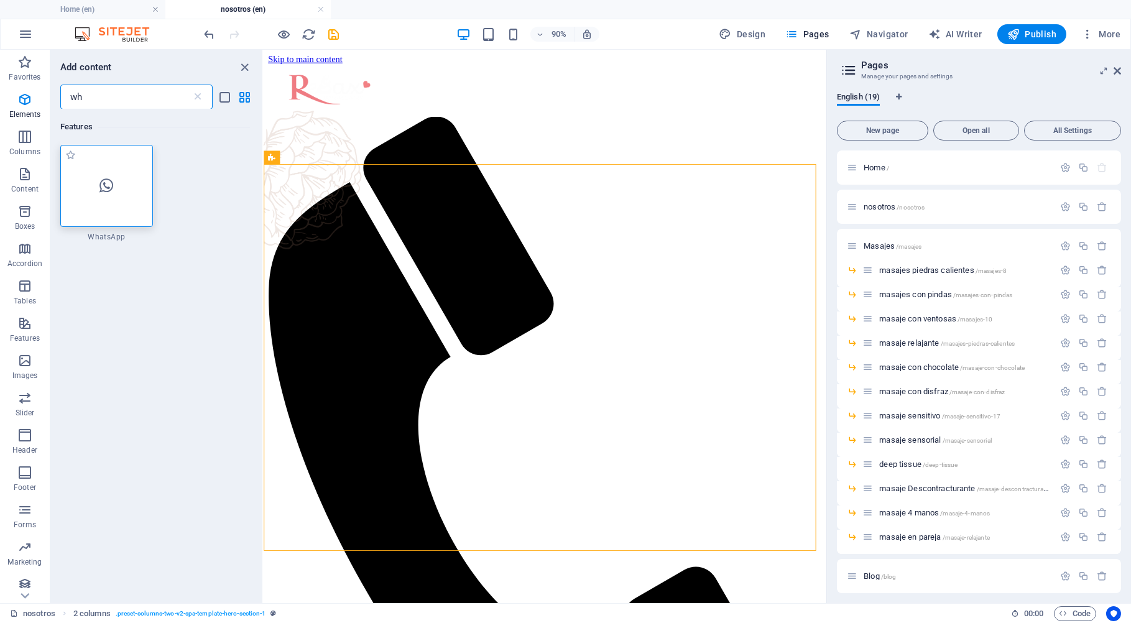
click at [111, 190] on icon at bounding box center [106, 186] width 14 height 16
click at [264, 190] on div "Drag here to replace the existing content. Press “Ctrl” if you want to create a…" at bounding box center [545, 326] width 563 height 553
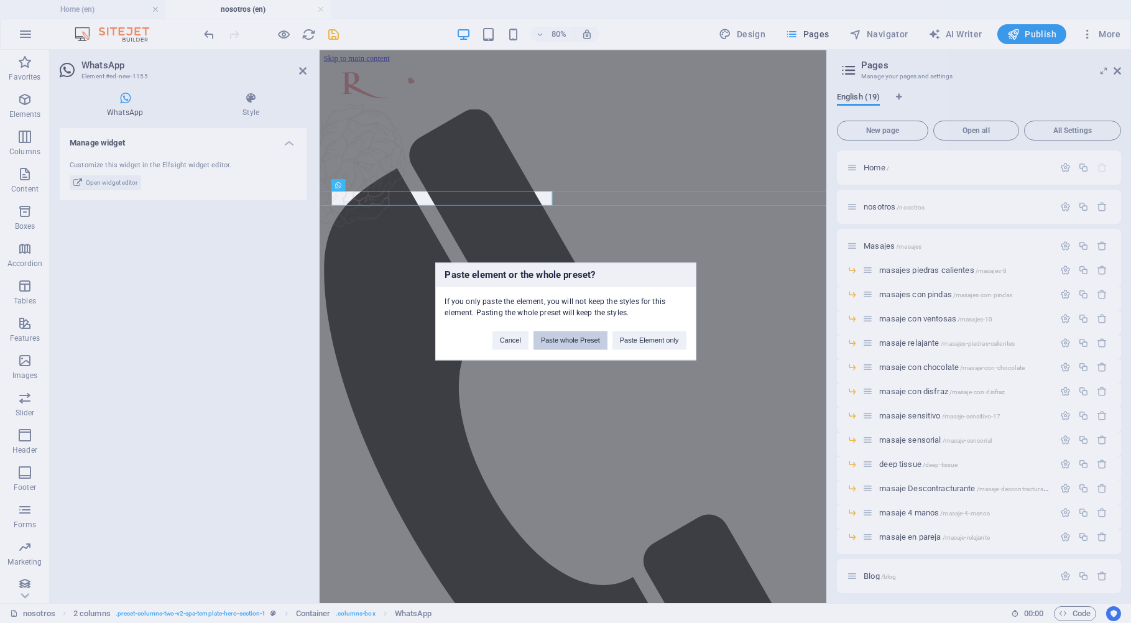
click at [587, 343] on button "Paste whole Preset" at bounding box center [571, 340] width 74 height 19
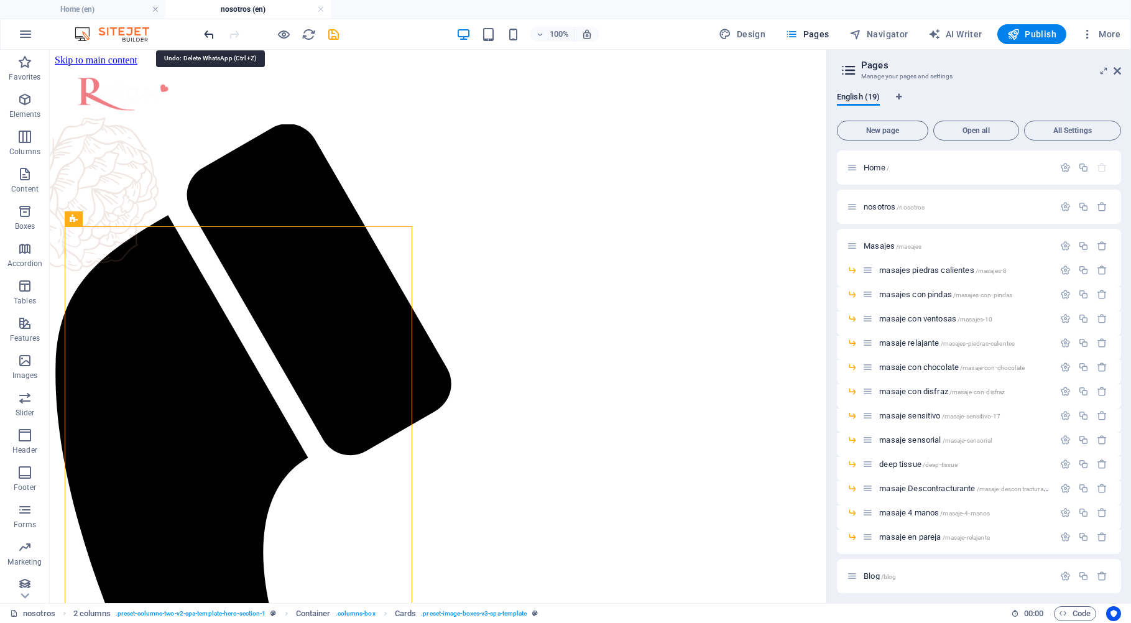
click at [210, 34] on icon "undo" at bounding box center [210, 34] width 14 height 14
click at [208, 35] on icon "undo" at bounding box center [210, 34] width 14 height 14
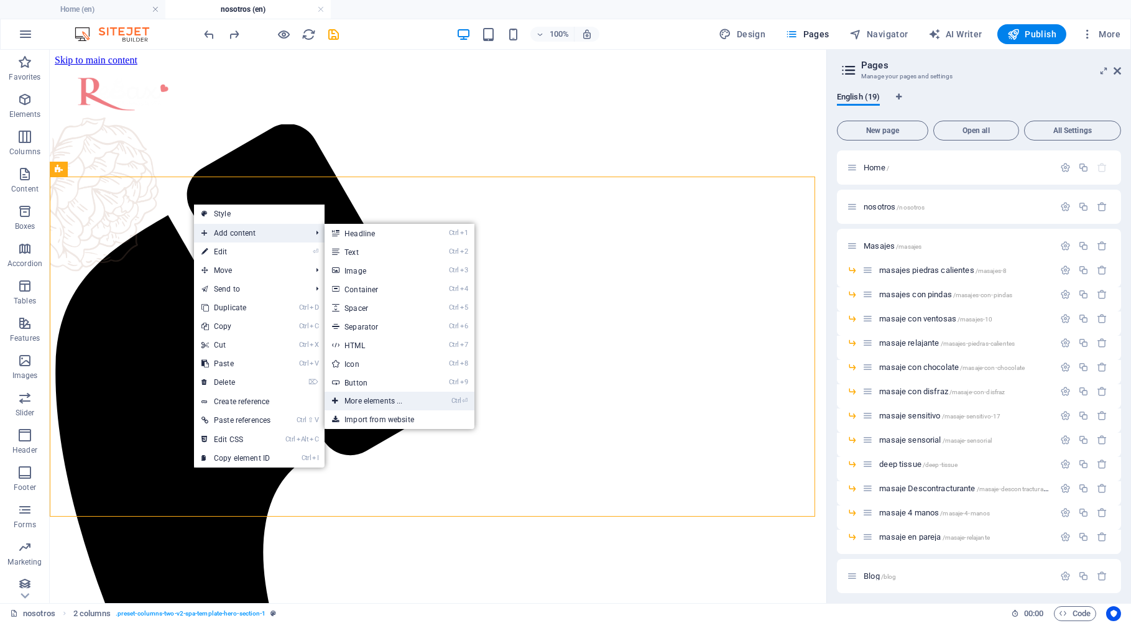
click at [363, 404] on link "Ctrl ⏎ More elements ..." at bounding box center [376, 401] width 103 height 19
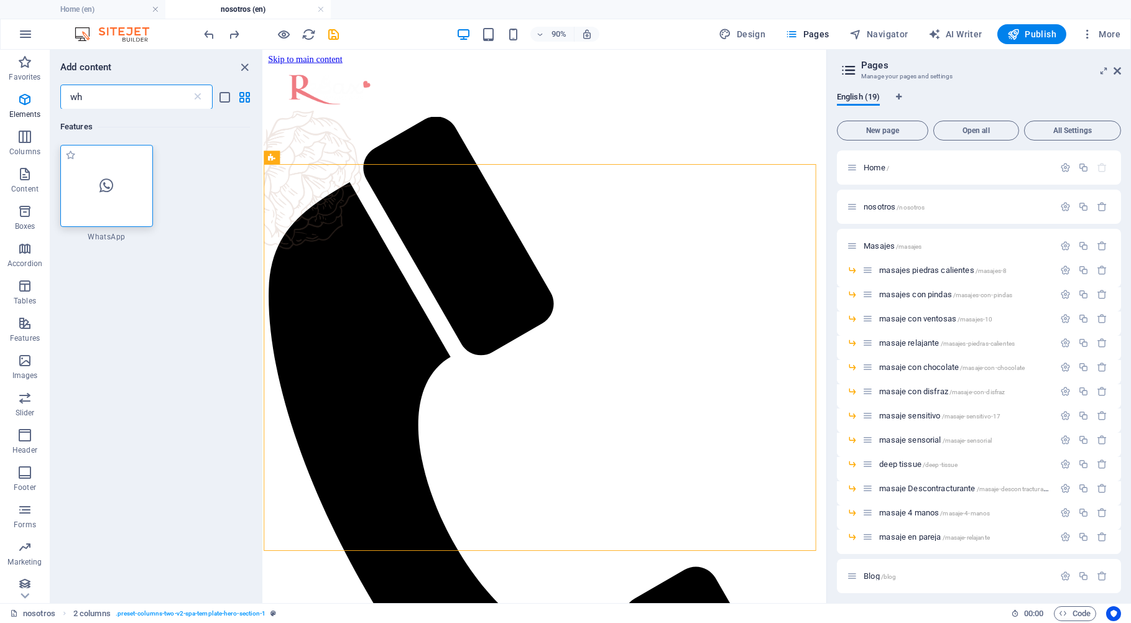
click at [108, 188] on icon at bounding box center [106, 186] width 14 height 16
click at [264, 188] on div "Container H1 2 columns Container Menu Menu Bar Menu Bar Logo Text Text WhatsApp…" at bounding box center [545, 326] width 563 height 553
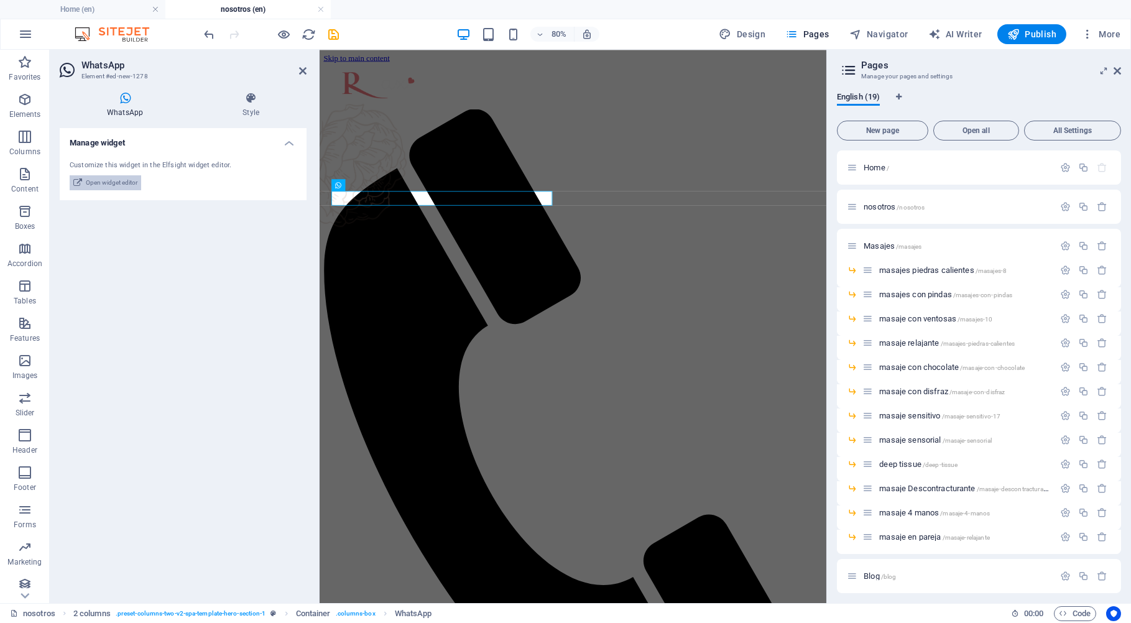
click at [109, 183] on span "Open widget editor" at bounding box center [112, 182] width 52 height 15
click at [827, 37] on span "Pages" at bounding box center [807, 34] width 44 height 12
click at [882, 163] on div "Home /" at bounding box center [950, 167] width 207 height 14
click at [877, 171] on span "Home /" at bounding box center [876, 167] width 25 height 9
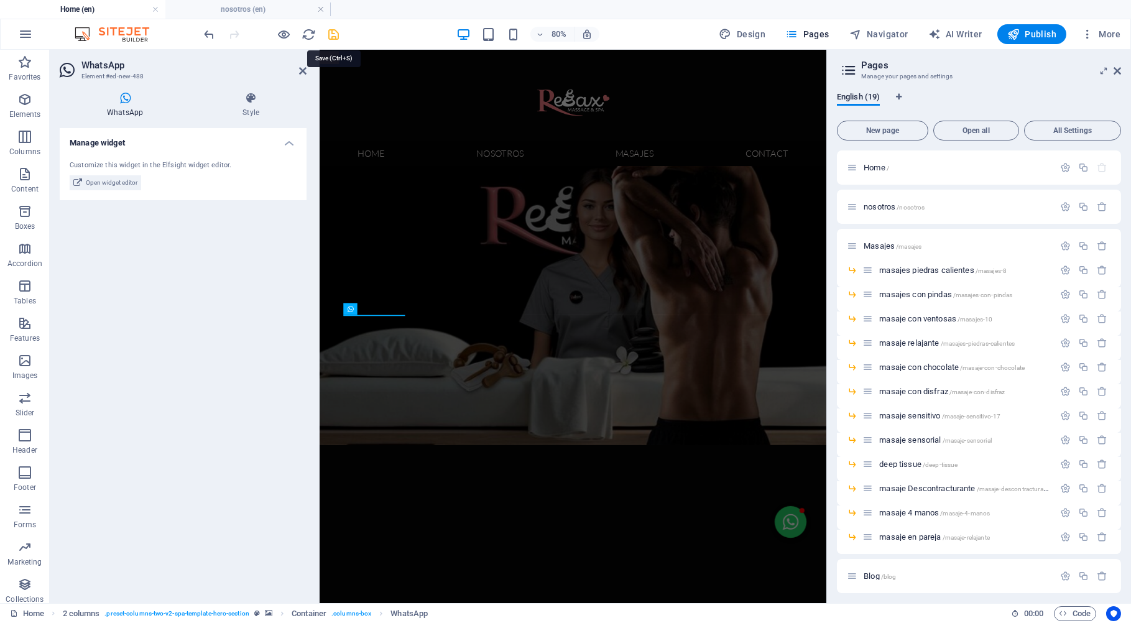
click at [331, 35] on icon "save" at bounding box center [334, 34] width 14 height 14
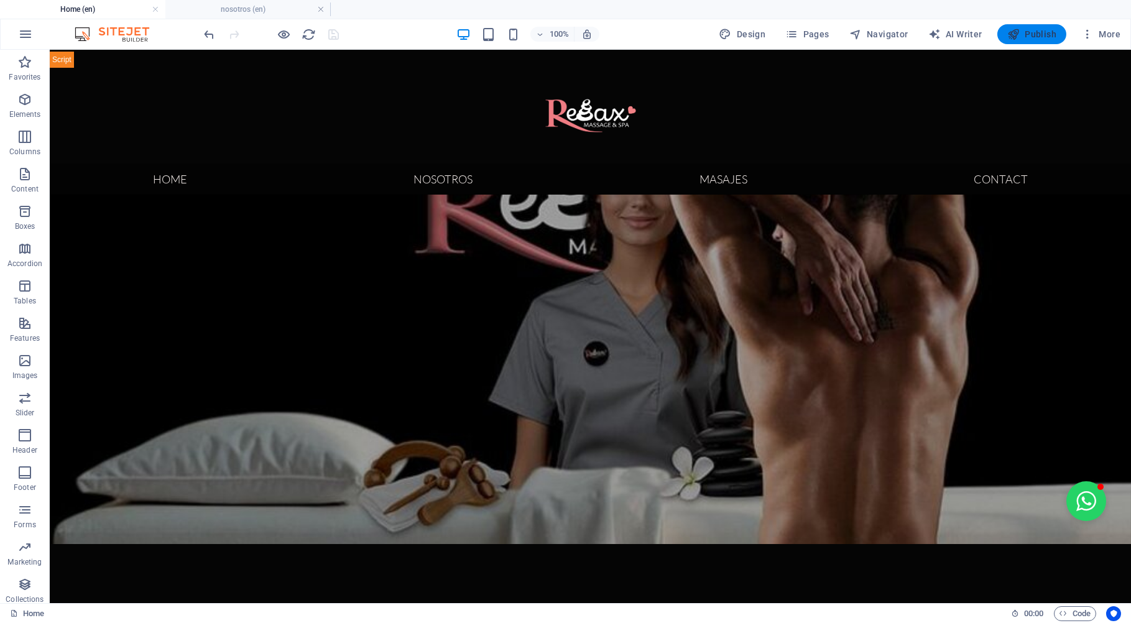
click at [1048, 38] on span "Publish" at bounding box center [1031, 34] width 49 height 12
